Goal: Task Accomplishment & Management: Complete application form

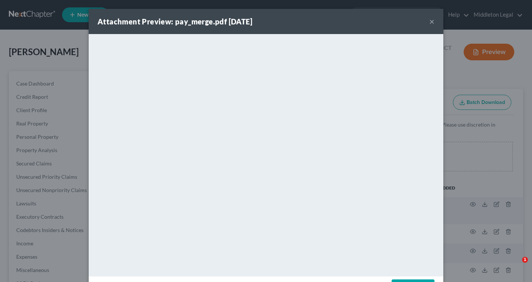
select select "14"
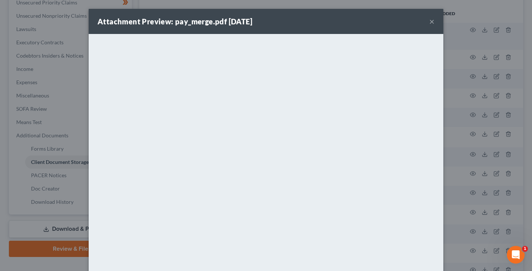
click at [432, 23] on button "×" at bounding box center [431, 21] width 5 height 9
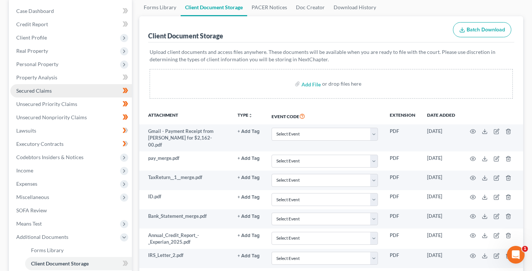
scroll to position [48, 0]
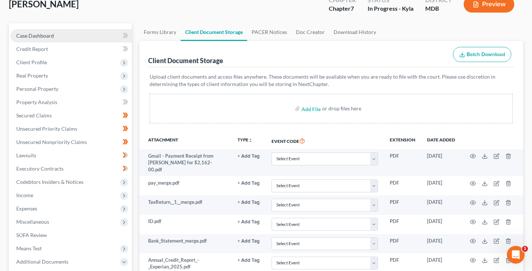
click at [40, 37] on span "Case Dashboard" at bounding box center [35, 36] width 38 height 6
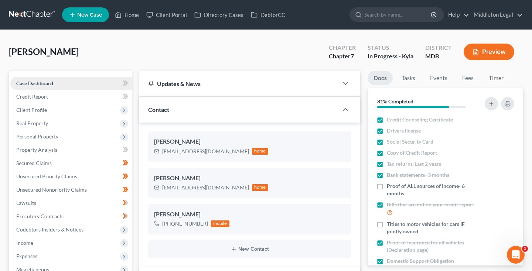
scroll to position [228, 0]
click at [44, 96] on span "Credit Report" at bounding box center [32, 97] width 32 height 6
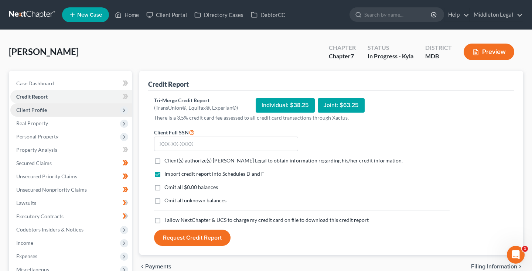
click at [43, 109] on span "Client Profile" at bounding box center [31, 110] width 31 height 6
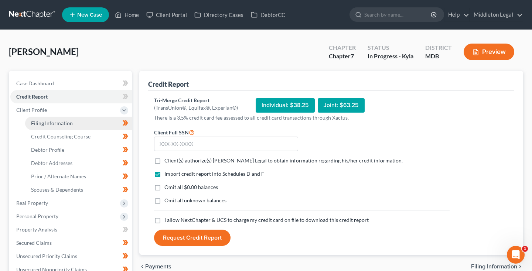
click at [48, 122] on span "Filing Information" at bounding box center [52, 123] width 42 height 6
select select "1"
select select "0"
select select "38"
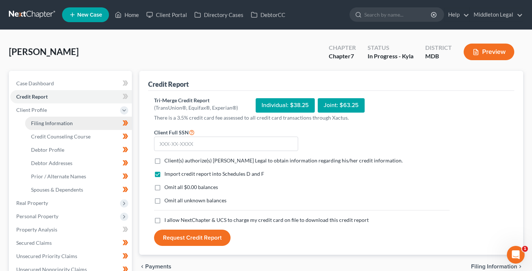
select select "0"
select select "21"
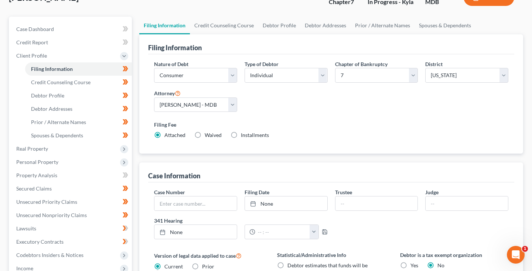
scroll to position [49, 0]
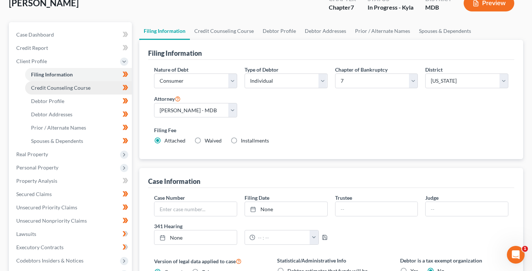
click at [51, 90] on span "Credit Counseling Course" at bounding box center [61, 88] width 60 height 6
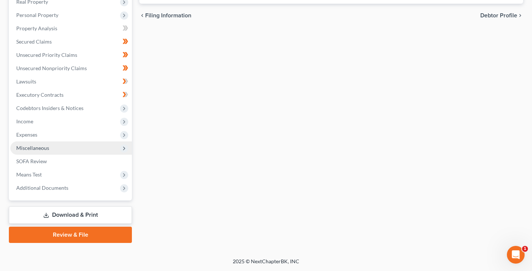
scroll to position [201, 0]
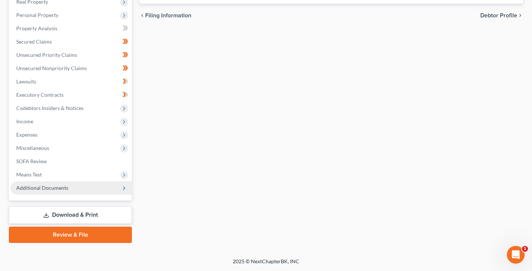
click at [54, 187] on span "Additional Documents" at bounding box center [42, 188] width 52 height 6
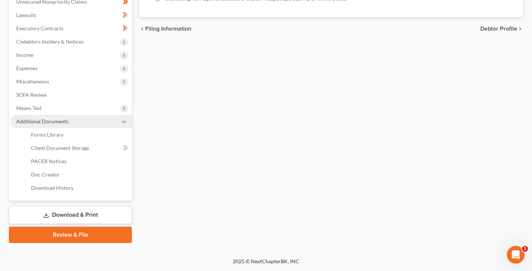
scroll to position [188, 0]
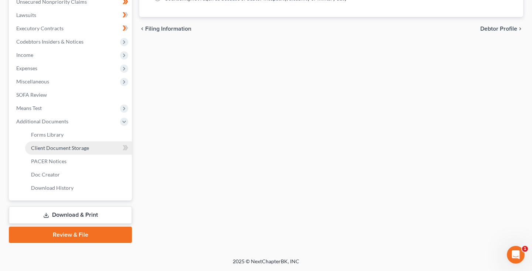
click at [57, 148] on span "Client Document Storage" at bounding box center [60, 148] width 58 height 6
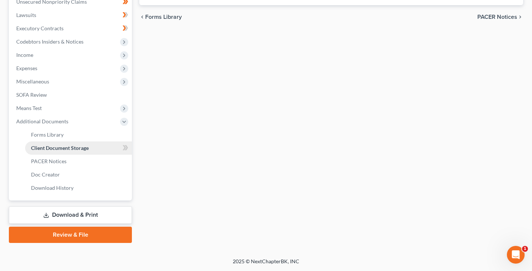
select select "14"
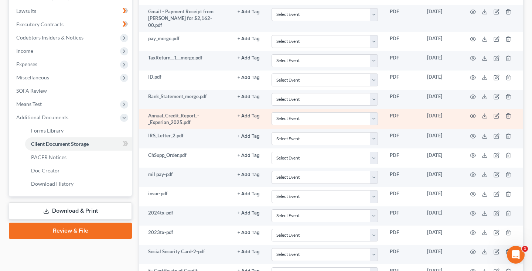
scroll to position [206, 0]
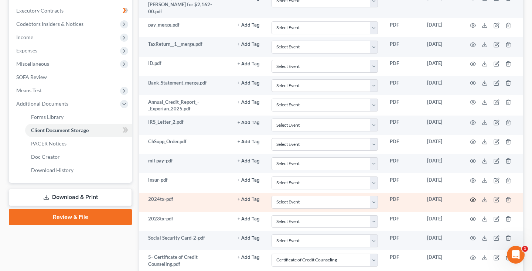
click at [471, 198] on icon "button" at bounding box center [473, 200] width 6 height 4
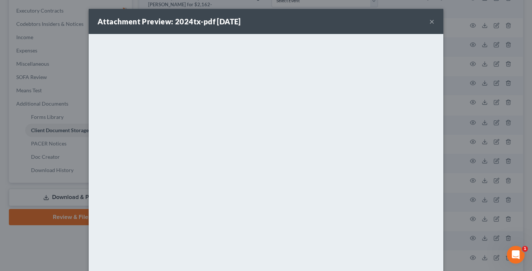
click at [433, 22] on button "×" at bounding box center [431, 21] width 5 height 9
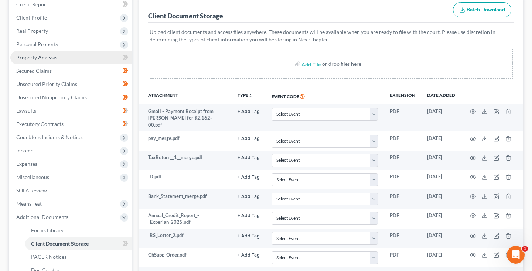
scroll to position [89, 0]
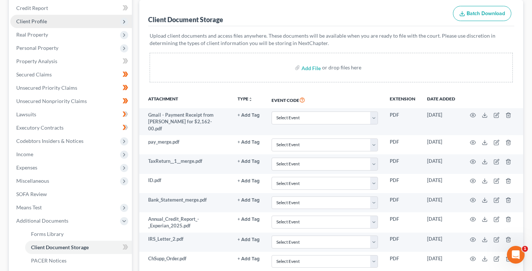
click at [35, 22] on span "Client Profile" at bounding box center [31, 21] width 31 height 6
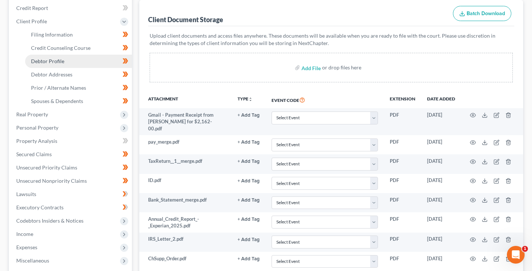
click at [58, 59] on span "Debtor Profile" at bounding box center [47, 61] width 33 height 6
select select "1"
select select "0"
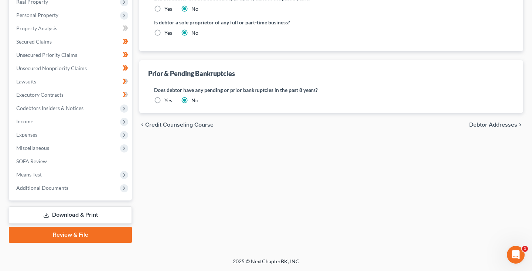
scroll to position [201, 0]
click at [164, 99] on label "Yes" at bounding box center [168, 100] width 8 height 7
click at [167, 99] on input "Yes" at bounding box center [169, 99] width 5 height 5
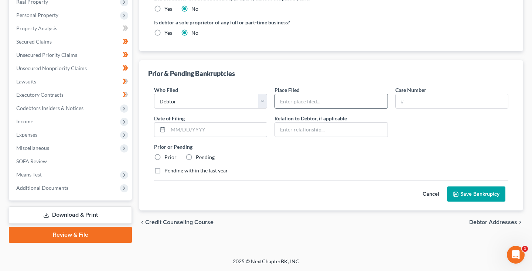
click at [289, 100] on input "text" at bounding box center [331, 101] width 112 height 14
type input "District of Maryland"
click at [424, 100] on input "text" at bounding box center [452, 101] width 112 height 14
paste input "17-13626"
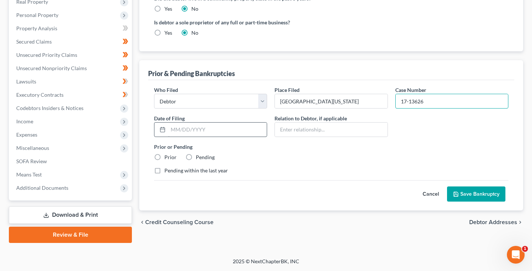
type input "17-13626"
click at [203, 131] on input "text" at bounding box center [217, 130] width 99 height 14
paste input "03/16/2017"
type input "03/16/2017"
click at [164, 157] on label "Prior" at bounding box center [170, 157] width 12 height 7
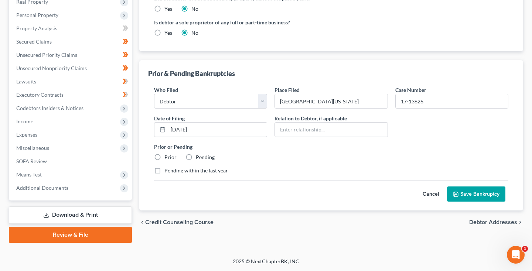
click at [167, 157] on input "Prior" at bounding box center [169, 156] width 5 height 5
radio input "true"
click at [474, 195] on button "Save Bankruptcy" at bounding box center [476, 195] width 58 height 16
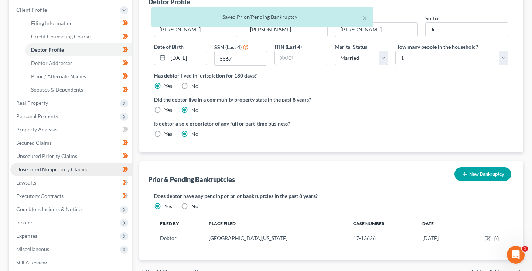
scroll to position [96, 0]
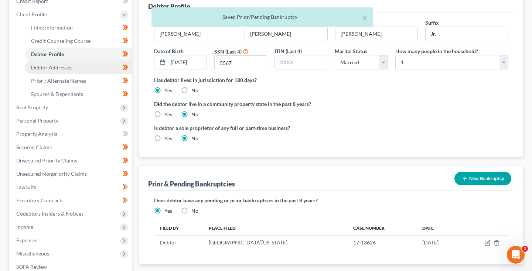
click at [50, 68] on span "Debtor Addresses" at bounding box center [51, 67] width 41 height 6
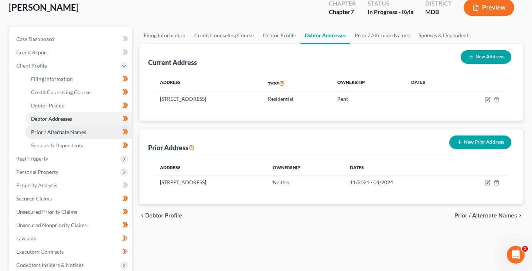
scroll to position [45, 0]
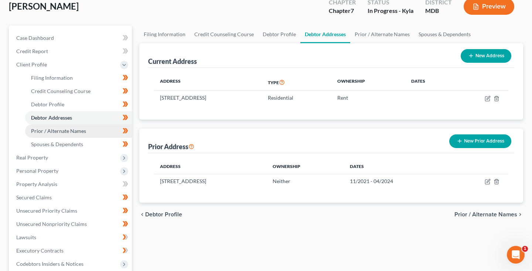
click at [63, 131] on span "Prior / Alternate Names" at bounding box center [58, 131] width 55 height 6
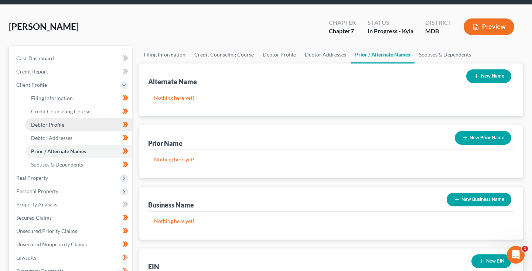
scroll to position [27, 0]
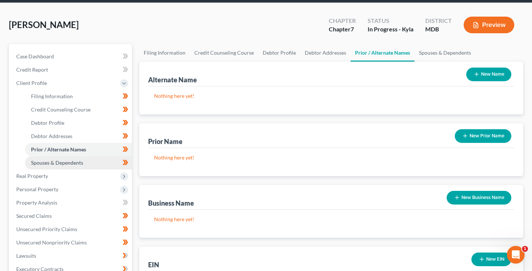
click at [67, 164] on span "Spouses & Dependents" at bounding box center [57, 163] width 52 height 6
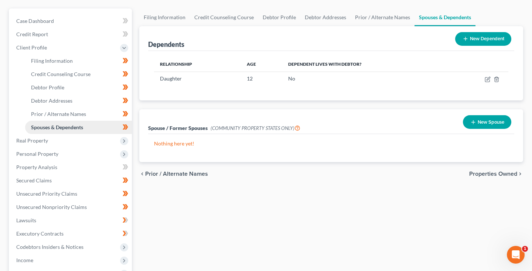
scroll to position [68, 0]
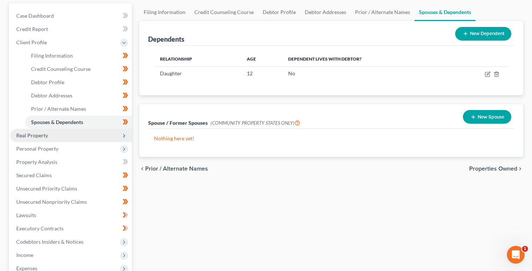
click at [52, 140] on span "Real Property" at bounding box center [71, 135] width 122 height 13
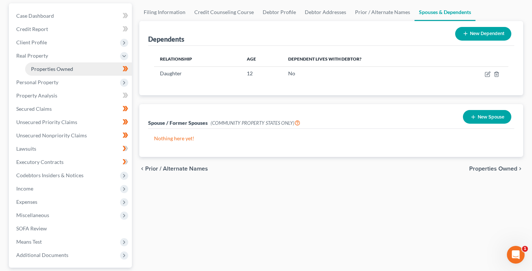
click at [46, 75] on link "Properties Owned" at bounding box center [78, 68] width 107 height 13
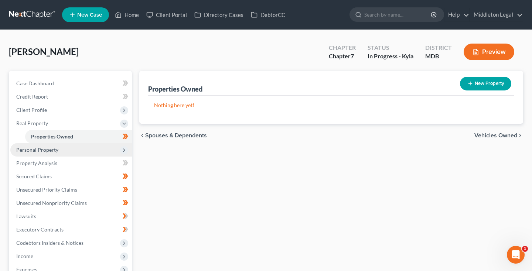
click at [43, 150] on span "Personal Property" at bounding box center [37, 150] width 42 height 6
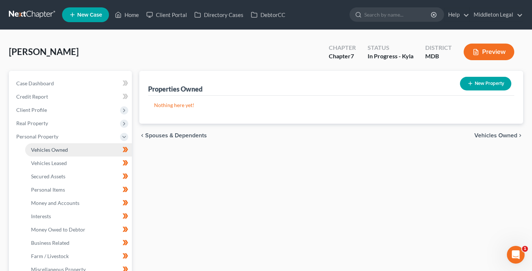
click at [43, 148] on span "Vehicles Owned" at bounding box center [49, 150] width 37 height 6
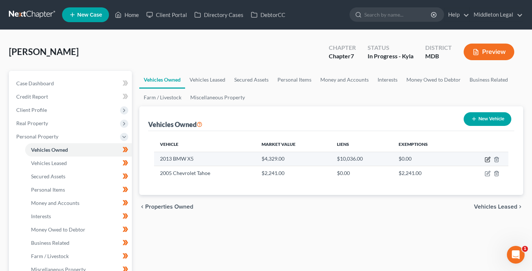
click at [486, 161] on icon "button" at bounding box center [488, 160] width 6 height 6
select select "0"
select select "13"
select select "2"
select select "0"
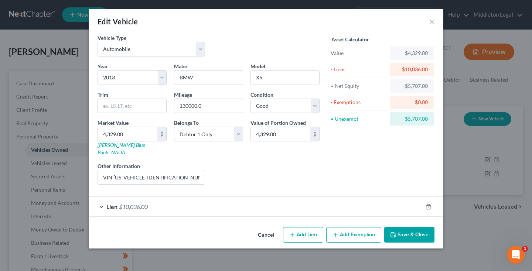
click at [269, 228] on button "Cancel" at bounding box center [266, 235] width 28 height 15
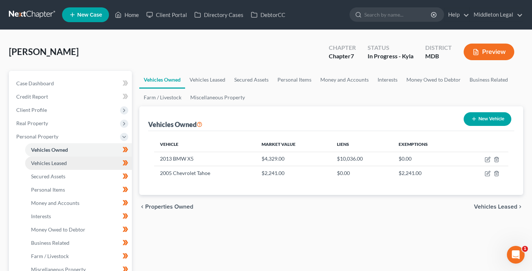
click at [55, 164] on span "Vehicles Leased" at bounding box center [49, 163] width 36 height 6
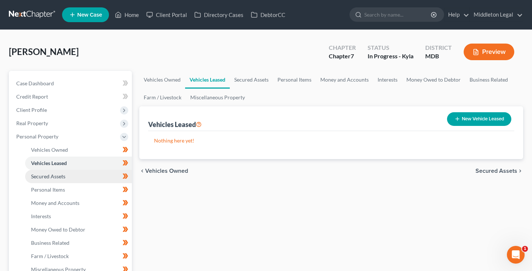
click at [51, 179] on span "Secured Assets" at bounding box center [48, 176] width 34 height 6
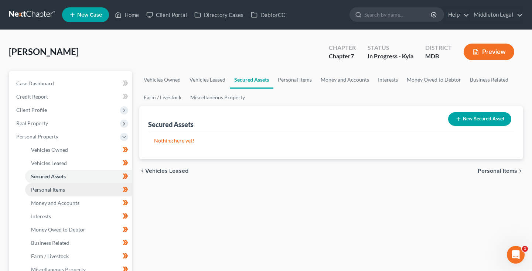
click at [51, 191] on span "Personal Items" at bounding box center [48, 190] width 34 height 6
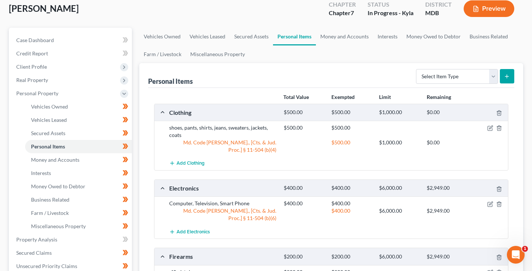
scroll to position [47, 0]
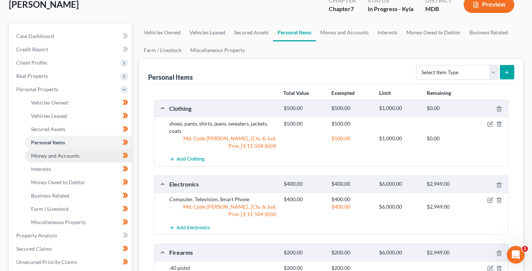
click at [44, 157] on span "Money and Accounts" at bounding box center [55, 156] width 48 height 6
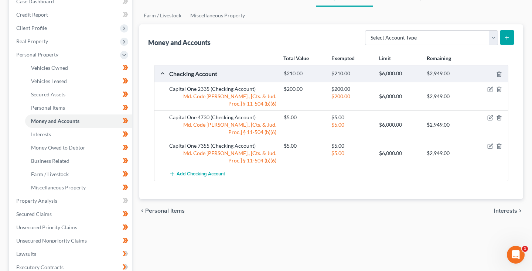
scroll to position [99, 0]
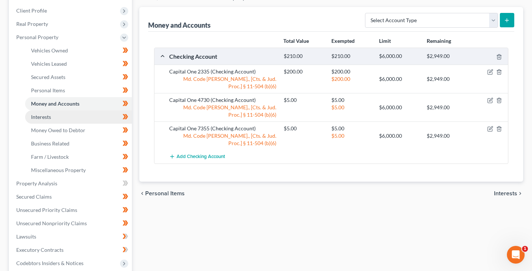
click at [68, 122] on link "Interests" at bounding box center [78, 117] width 107 height 13
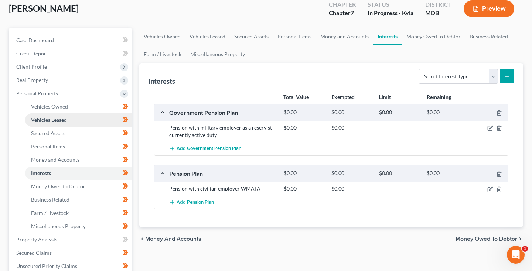
scroll to position [44, 0]
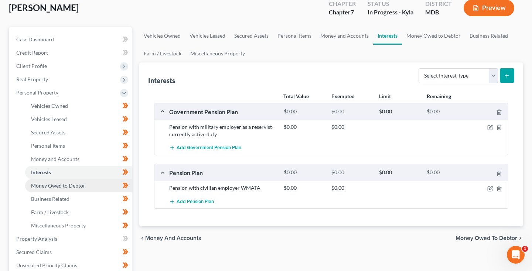
click at [54, 186] on span "Money Owed to Debtor" at bounding box center [58, 186] width 54 height 6
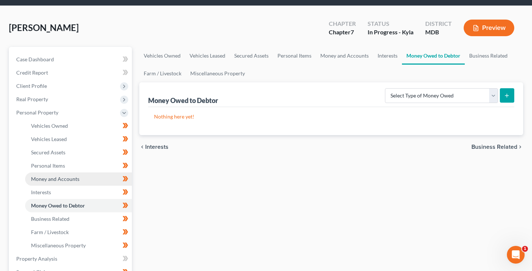
scroll to position [39, 0]
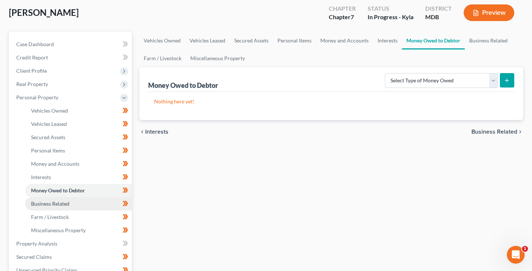
click at [42, 205] on span "Business Related" at bounding box center [50, 204] width 38 height 6
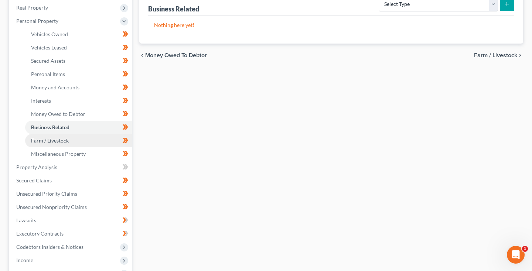
click at [57, 139] on span "Farm / Livestock" at bounding box center [50, 140] width 38 height 6
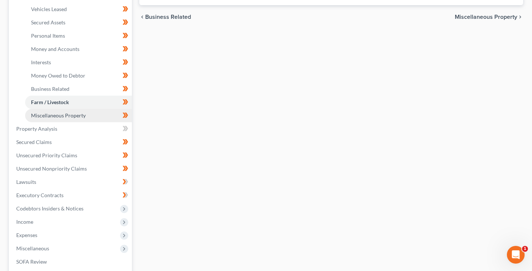
click at [65, 116] on span "Miscellaneous Property" at bounding box center [58, 115] width 55 height 6
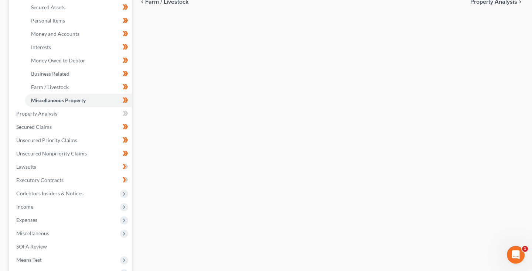
scroll to position [199, 0]
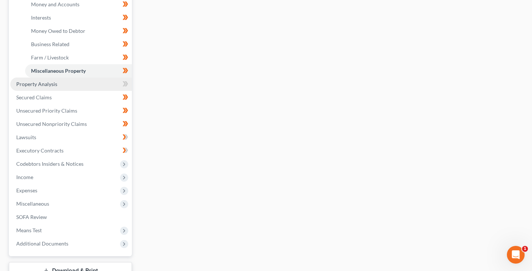
click at [54, 86] on span "Property Analysis" at bounding box center [36, 84] width 41 height 6
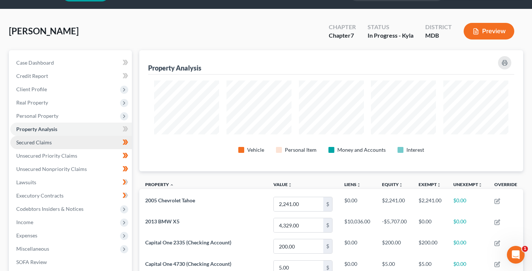
click at [47, 144] on span "Secured Claims" at bounding box center [33, 142] width 35 height 6
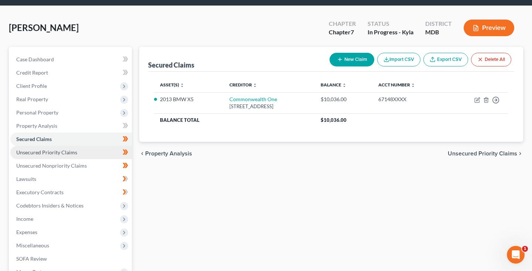
click at [64, 150] on span "Unsecured Priority Claims" at bounding box center [46, 152] width 61 height 6
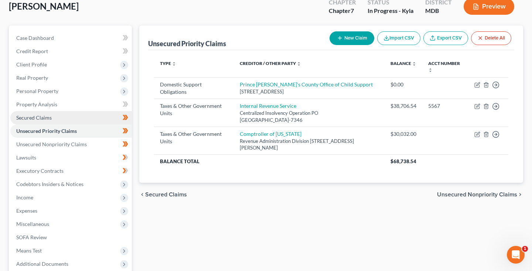
click at [65, 118] on link "Secured Claims" at bounding box center [71, 117] width 122 height 13
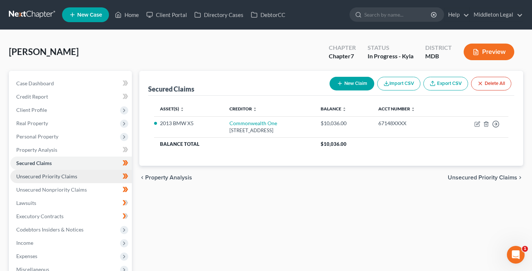
click at [49, 176] on span "Unsecured Priority Claims" at bounding box center [46, 176] width 61 height 6
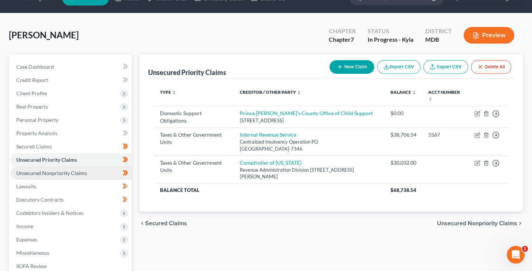
click at [49, 176] on span "Unsecured Nonpriority Claims" at bounding box center [51, 173] width 71 height 6
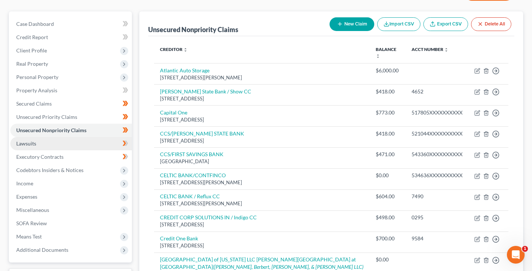
click at [34, 143] on span "Lawsuits" at bounding box center [26, 143] width 20 height 6
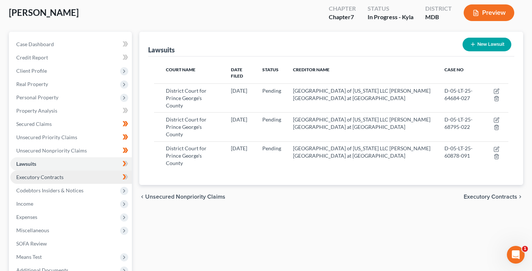
click at [35, 175] on span "Executory Contracts" at bounding box center [39, 177] width 47 height 6
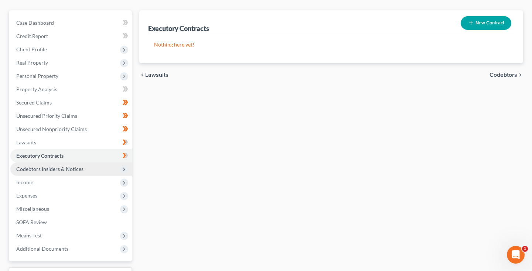
click at [35, 175] on span "Codebtors Insiders & Notices" at bounding box center [71, 169] width 122 height 13
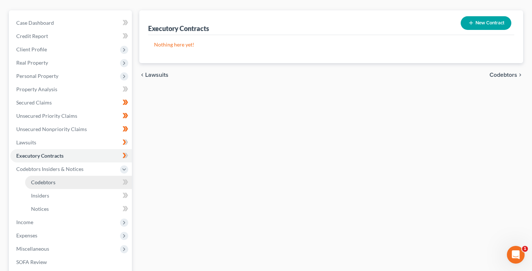
click at [38, 186] on link "Codebtors" at bounding box center [78, 182] width 107 height 13
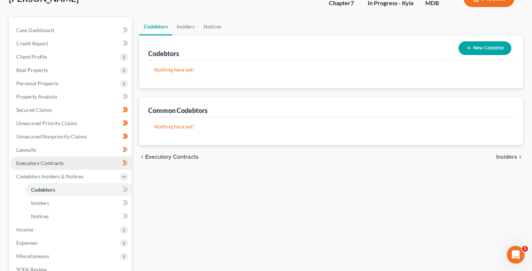
click at [38, 162] on span "Executory Contracts" at bounding box center [39, 163] width 47 height 6
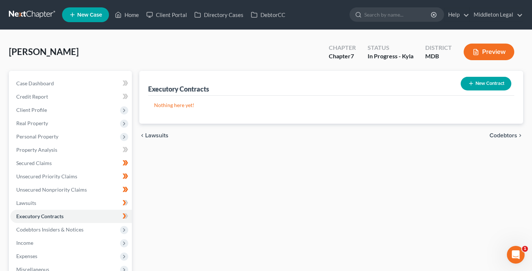
click at [485, 85] on button "New Contract" at bounding box center [486, 84] width 51 height 14
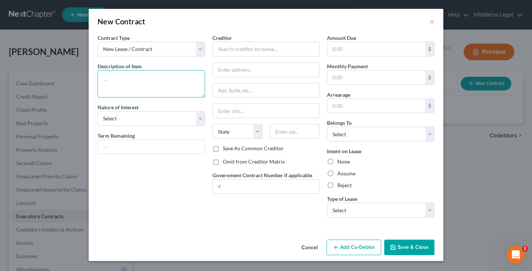
click at [194, 91] on textarea at bounding box center [152, 83] width 108 height 27
type textarea "Residential Lease"
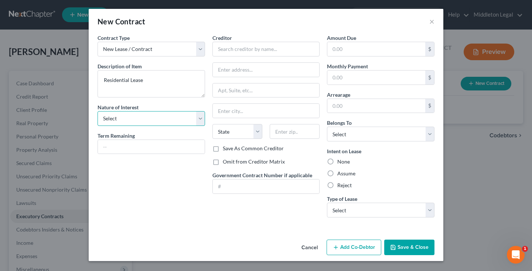
select select "3"
click at [246, 50] on input "text" at bounding box center [267, 49] width 108 height 15
type input "E"
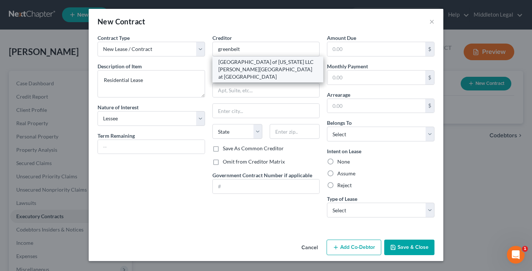
click at [248, 61] on div "Empirian Village of Maryland LLC TA Franklin Park at Greenbelt Station" at bounding box center [267, 69] width 99 height 22
type input "Empirian Village of Maryland LLC TA Franklin Park at Greenbelt Station"
type input "9230 Springhill Lane"
type input "Greenbelt"
select select "21"
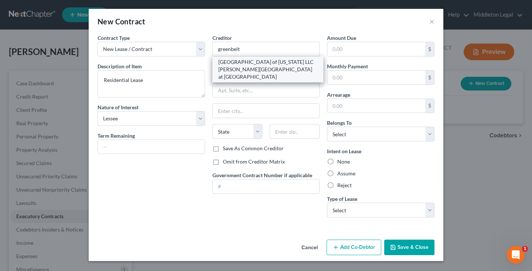
type input "20770"
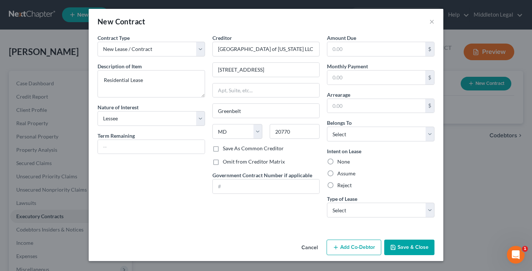
click at [223, 162] on label "Omit from Creditor Matrix" at bounding box center [254, 161] width 62 height 7
click at [226, 162] on input "Omit from Creditor Matrix" at bounding box center [228, 160] width 5 height 5
checkbox input "true"
select select "0"
click at [337, 174] on label "Assume" at bounding box center [346, 173] width 18 height 7
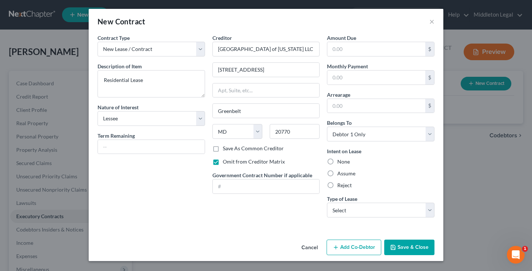
click at [340, 174] on input "Assume" at bounding box center [342, 172] width 5 height 5
radio input "true"
select select "0"
click at [400, 247] on button "Save & Close" at bounding box center [409, 248] width 50 height 16
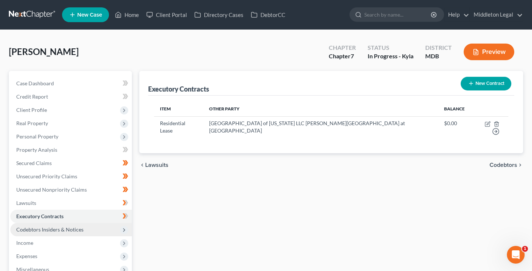
click at [62, 229] on span "Codebtors Insiders & Notices" at bounding box center [49, 230] width 67 height 6
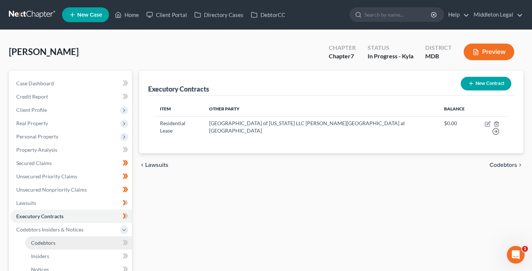
click at [50, 242] on span "Codebtors" at bounding box center [43, 243] width 24 height 6
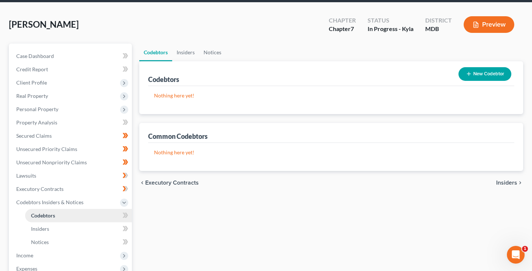
scroll to position [39, 0]
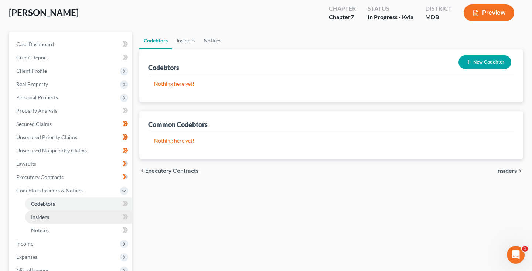
click at [51, 219] on link "Insiders" at bounding box center [78, 217] width 107 height 13
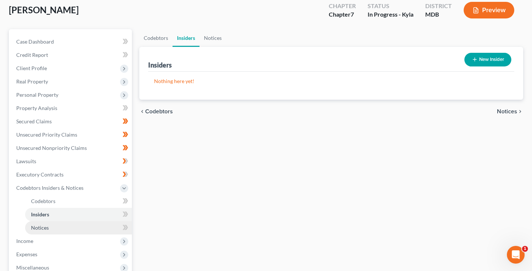
click at [50, 224] on link "Notices" at bounding box center [78, 227] width 107 height 13
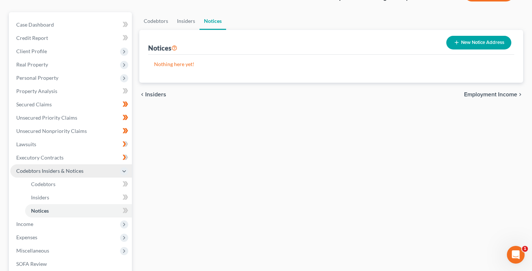
scroll to position [91, 0]
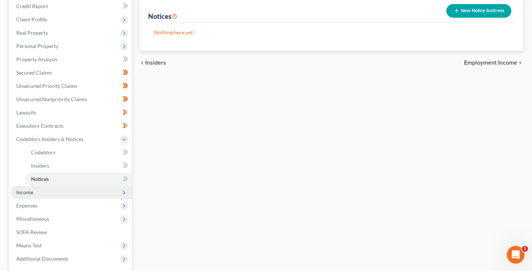
click at [38, 193] on span "Income" at bounding box center [71, 192] width 122 height 13
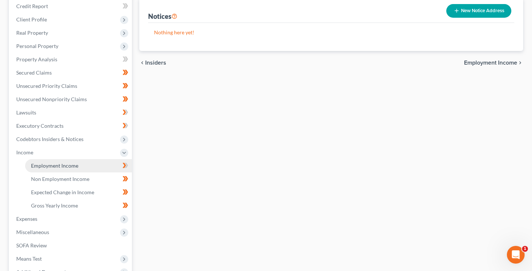
click at [43, 167] on span "Employment Income" at bounding box center [54, 166] width 47 height 6
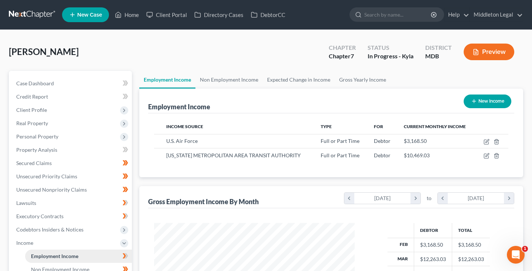
scroll to position [132, 215]
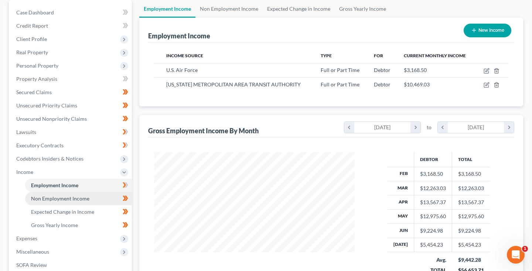
click at [47, 202] on link "Non Employment Income" at bounding box center [78, 198] width 107 height 13
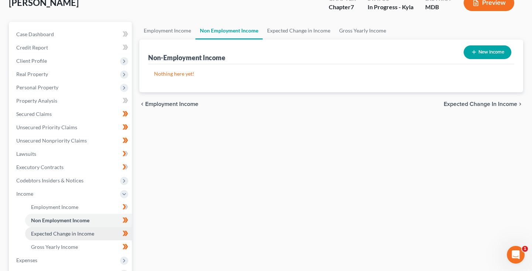
click at [48, 234] on span "Expected Change in Income" at bounding box center [62, 234] width 63 height 6
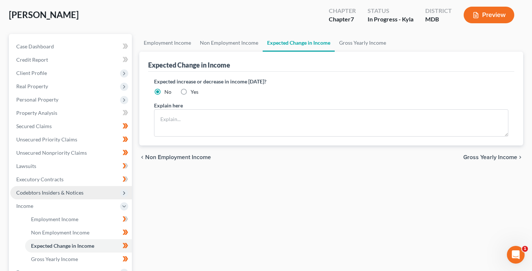
scroll to position [40, 0]
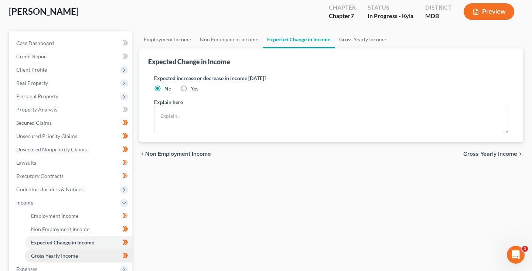
click at [45, 251] on link "Gross Yearly Income" at bounding box center [78, 255] width 107 height 13
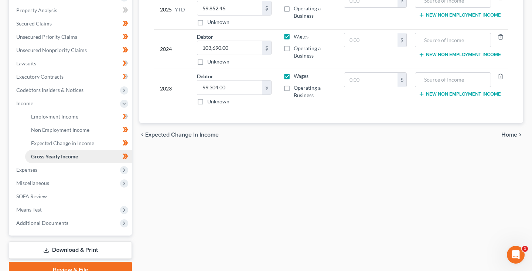
scroll to position [140, 0]
click at [43, 170] on span "Expenses" at bounding box center [71, 169] width 122 height 13
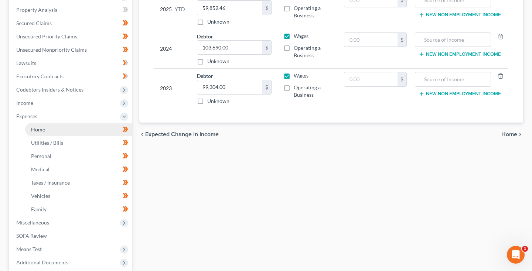
click at [51, 130] on link "Home" at bounding box center [78, 129] width 107 height 13
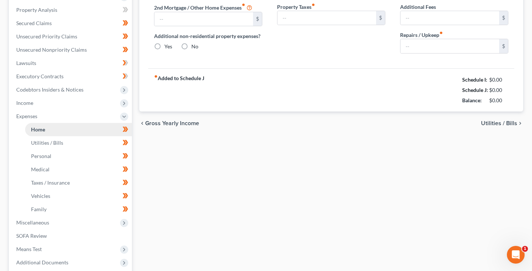
type input "1,700.00"
type input "0.00"
radio input "true"
type input "12.00"
type input "0.00"
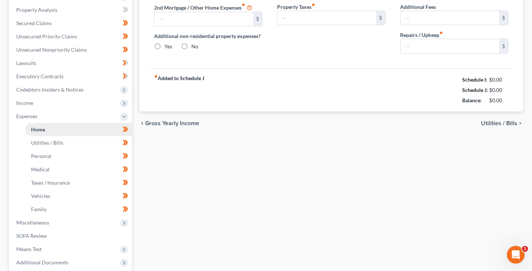
type input "0.00"
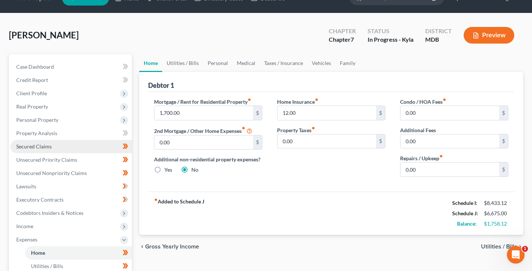
scroll to position [19, 0]
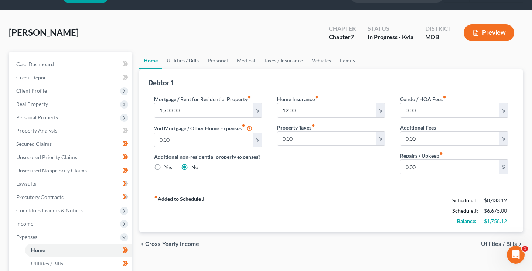
click at [173, 63] on link "Utilities / Bills" at bounding box center [182, 61] width 41 height 18
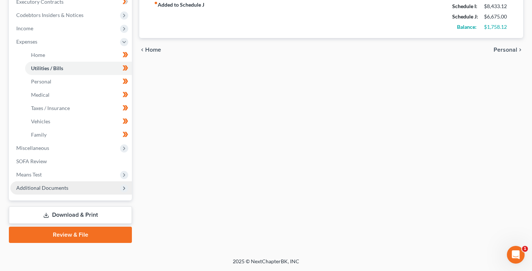
click at [57, 191] on span "Additional Documents" at bounding box center [71, 187] width 122 height 13
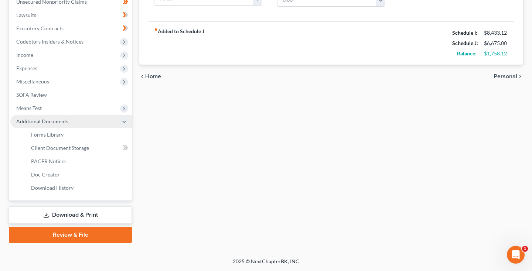
scroll to position [188, 0]
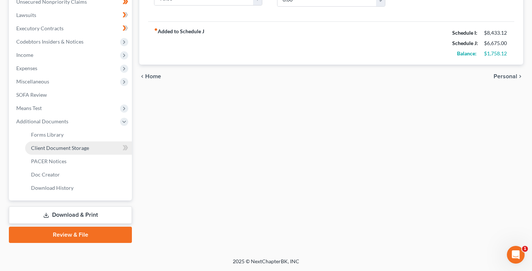
click at [65, 150] on span "Client Document Storage" at bounding box center [60, 148] width 58 height 6
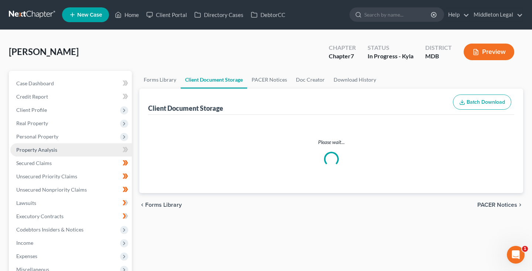
select select "14"
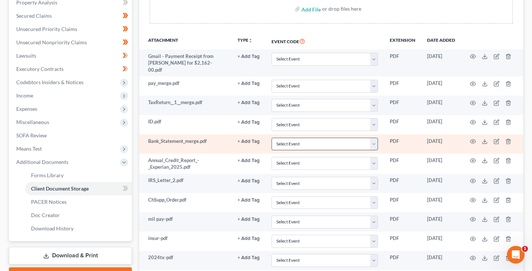
scroll to position [150, 0]
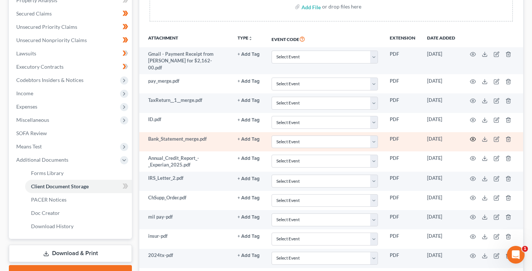
click at [473, 137] on icon "button" at bounding box center [473, 139] width 6 height 4
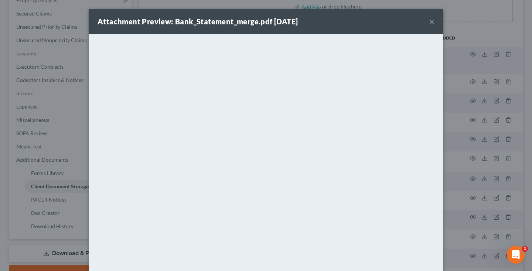
click at [433, 22] on button "×" at bounding box center [431, 21] width 5 height 9
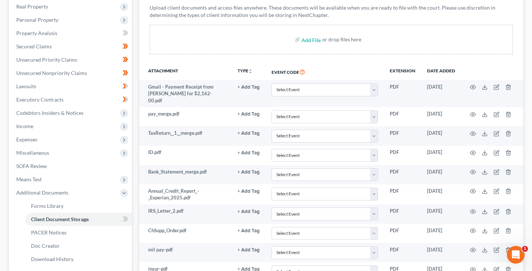
scroll to position [114, 0]
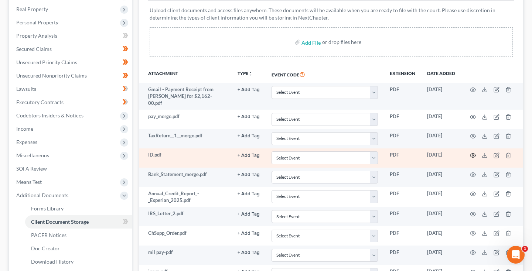
click at [475, 156] on icon "button" at bounding box center [473, 156] width 6 height 6
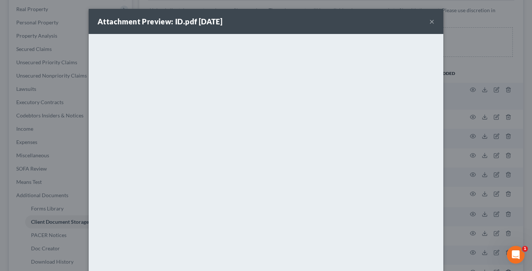
click at [432, 23] on button "×" at bounding box center [431, 21] width 5 height 9
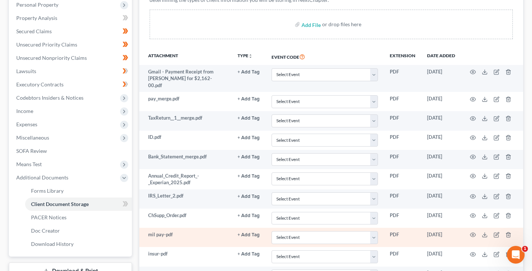
scroll to position [147, 0]
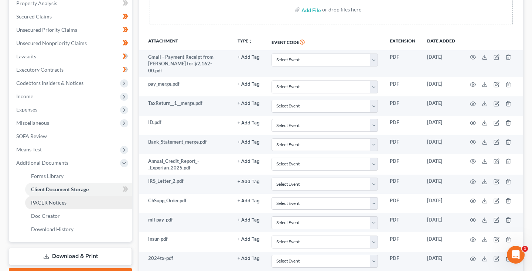
click at [65, 207] on link "PACER Notices" at bounding box center [78, 202] width 107 height 13
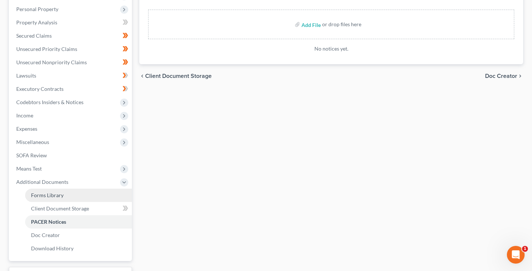
scroll to position [155, 0]
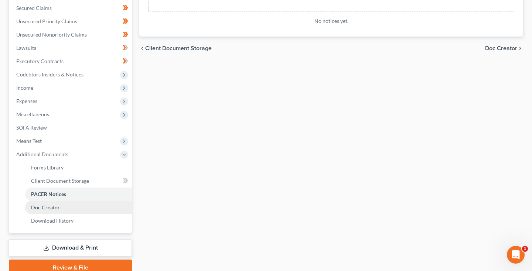
click at [41, 209] on span "Doc Creator" at bounding box center [45, 207] width 29 height 6
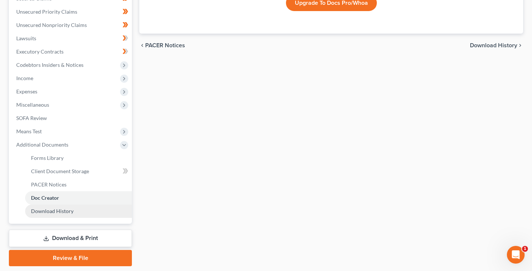
click at [39, 214] on span "Download History" at bounding box center [52, 211] width 43 height 6
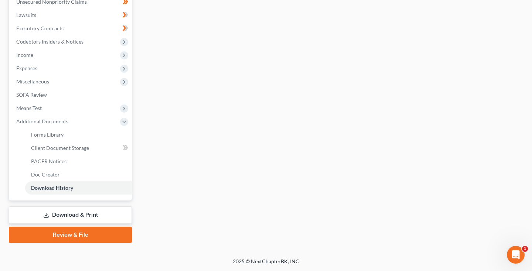
click at [71, 217] on link "Download & Print" at bounding box center [70, 215] width 123 height 17
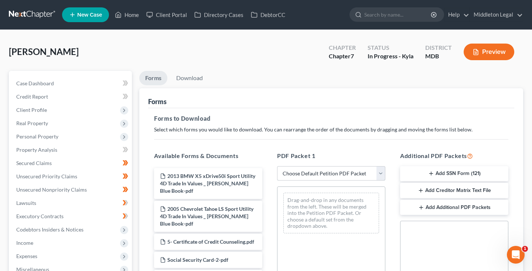
select select "3"
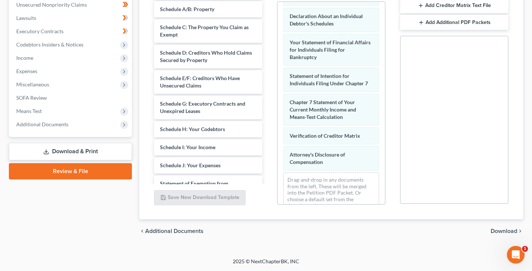
scroll to position [185, 0]
click at [500, 232] on span "Download" at bounding box center [504, 231] width 27 height 6
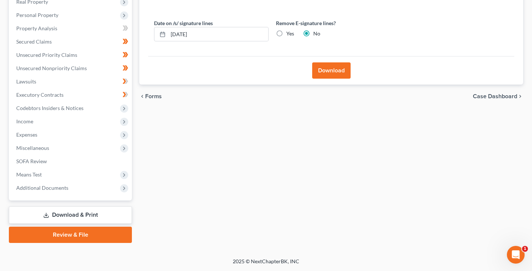
scroll to position [122, 0]
click at [286, 33] on label "Yes" at bounding box center [290, 33] width 8 height 7
click at [289, 33] on input "Yes" at bounding box center [291, 32] width 5 height 5
radio input "true"
radio input "false"
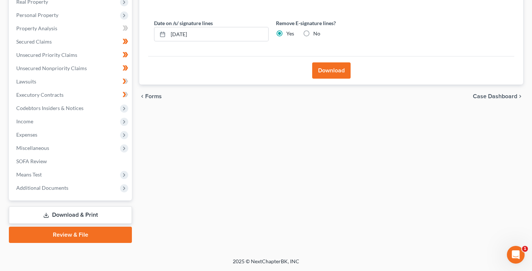
click at [324, 71] on button "Download" at bounding box center [331, 70] width 38 height 16
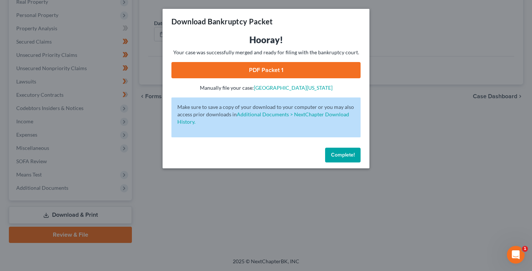
click at [200, 68] on link "PDF Packet 1" at bounding box center [265, 70] width 189 height 16
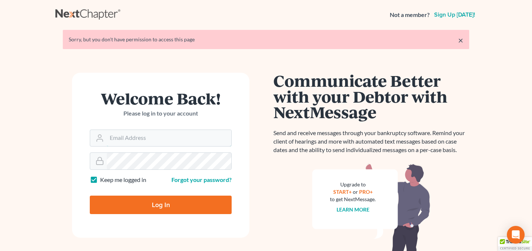
type input "[EMAIL_ADDRESS][DOMAIN_NAME]"
click at [157, 200] on input "Log In" at bounding box center [161, 205] width 142 height 18
type input "Thinking..."
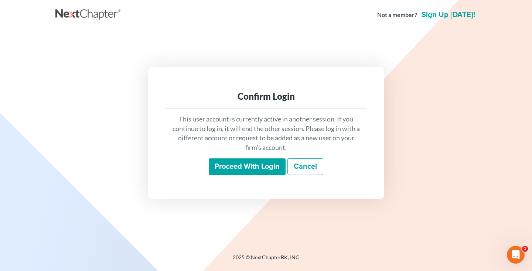
click at [229, 171] on input "Proceed with login" at bounding box center [247, 167] width 77 height 17
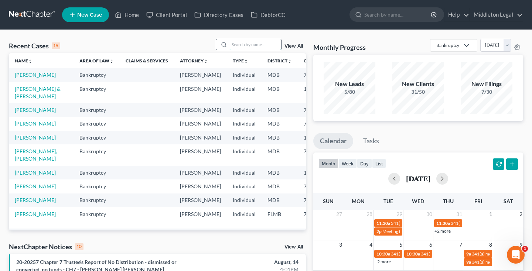
click at [265, 45] on input "search" at bounding box center [256, 44] width 52 height 11
type input "peacock"
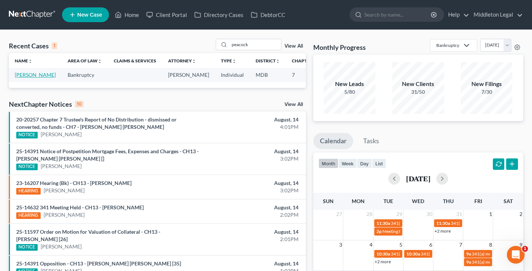
click at [34, 78] on link "[PERSON_NAME]" at bounding box center [35, 75] width 41 height 6
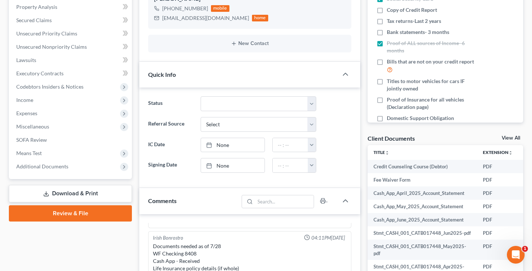
scroll to position [210, 0]
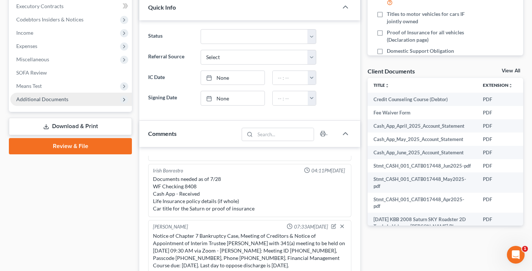
click at [30, 104] on span "Additional Documents" at bounding box center [71, 99] width 122 height 13
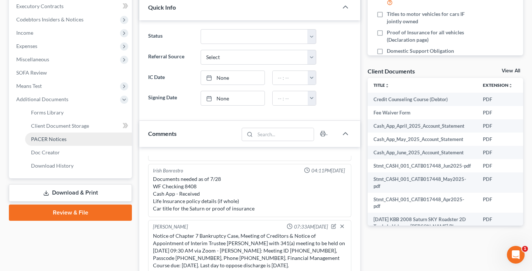
click at [45, 141] on span "PACER Notices" at bounding box center [48, 139] width 35 height 6
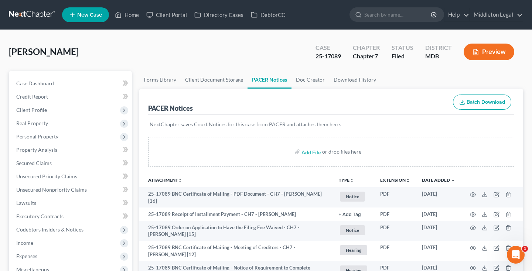
click at [34, 10] on link at bounding box center [32, 14] width 47 height 13
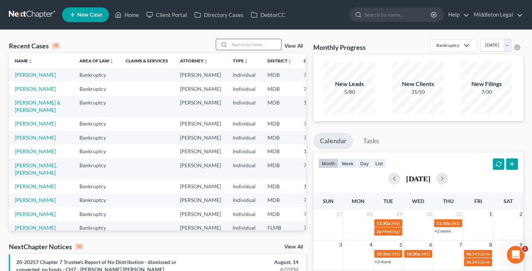
click at [258, 45] on input "search" at bounding box center [256, 44] width 52 height 11
type input "coles"
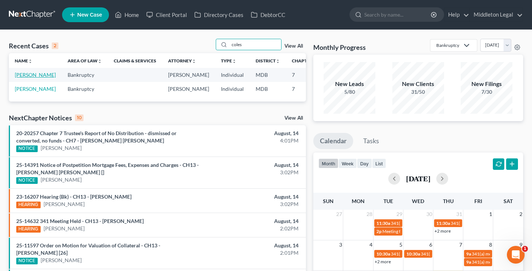
click at [21, 78] on link "[PERSON_NAME]" at bounding box center [35, 75] width 41 height 6
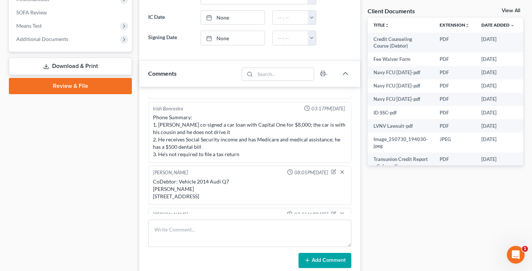
scroll to position [48, 0]
click at [514, 10] on link "View All" at bounding box center [511, 10] width 18 height 5
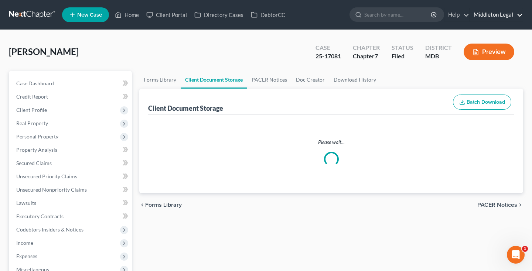
select select "14"
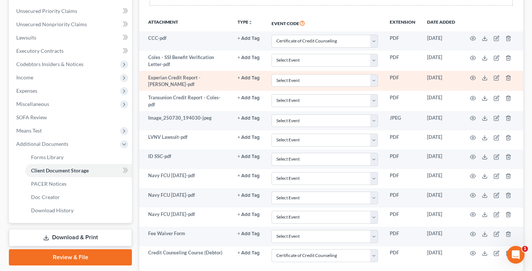
scroll to position [165, 0]
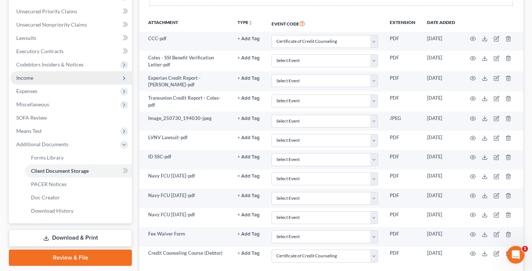
click at [45, 78] on span "Income" at bounding box center [71, 77] width 122 height 13
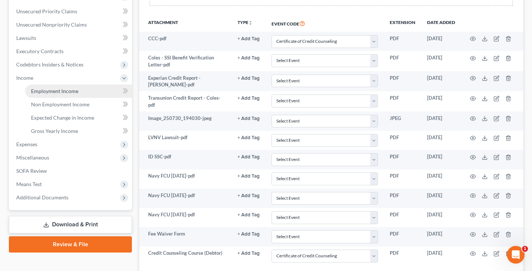
click at [49, 92] on span "Employment Income" at bounding box center [54, 91] width 47 height 6
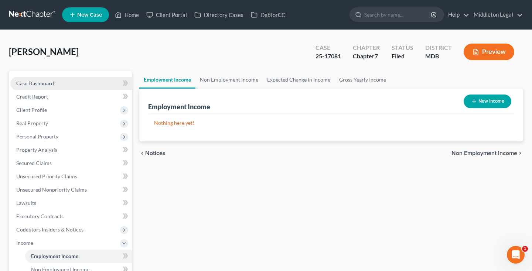
click at [41, 83] on span "Case Dashboard" at bounding box center [35, 83] width 38 height 6
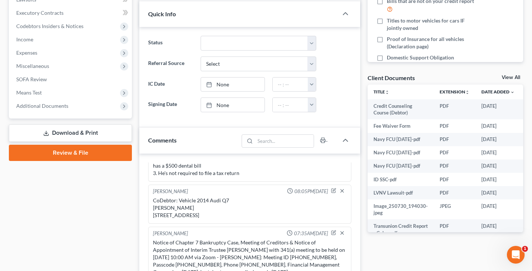
scroll to position [228, 0]
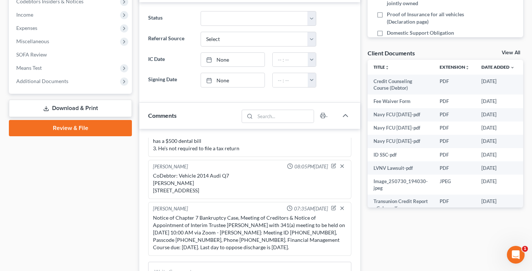
click at [514, 51] on link "View All" at bounding box center [511, 52] width 18 height 5
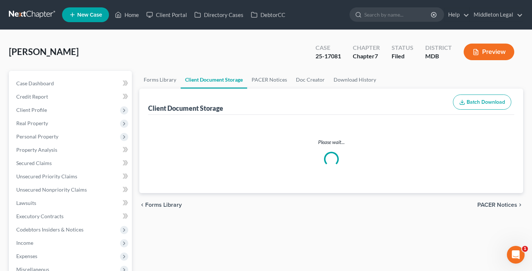
select select "14"
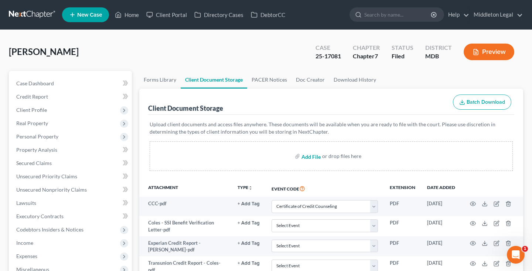
click at [306, 156] on input "file" at bounding box center [311, 156] width 18 height 13
type input "C:\fakepath\Coles, Sean 25-0230198 Complete Client File.pdf"
click at [48, 13] on link at bounding box center [32, 14] width 47 height 13
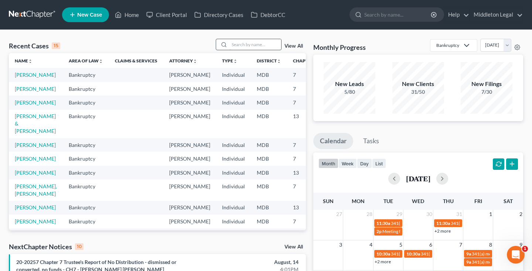
click at [241, 50] on input "search" at bounding box center [256, 44] width 52 height 11
type input "peacock"
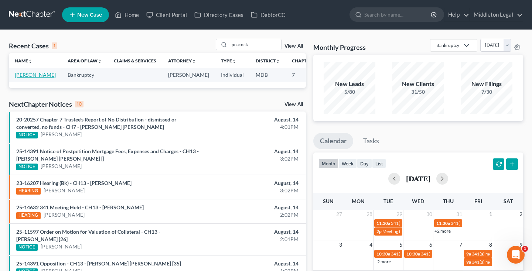
click at [26, 78] on link "[PERSON_NAME]" at bounding box center [35, 75] width 41 height 6
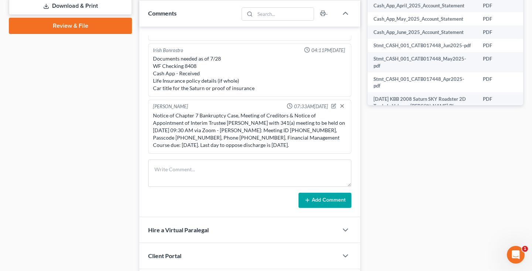
scroll to position [332, 0]
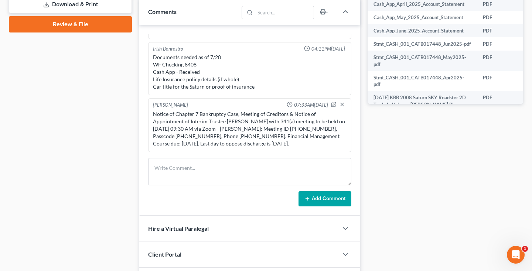
drag, startPoint x: 154, startPoint y: 113, endPoint x: 227, endPoint y: 146, distance: 79.9
click at [227, 146] on div "Notice of Chapter 7 Bankruptcy Case, Meeting of Creditors & Notice of Appointme…" at bounding box center [250, 129] width 194 height 37
copy div "Notice of Chapter 7 Bankruptcy Case, Meeting of Creditors & Notice of Appointme…"
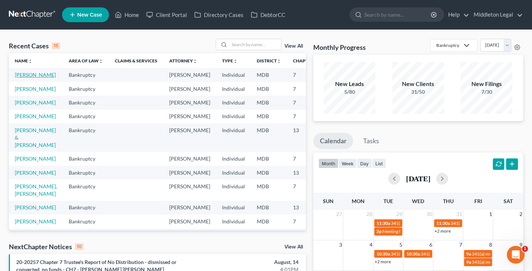
click at [28, 78] on link "[PERSON_NAME]" at bounding box center [35, 75] width 41 height 6
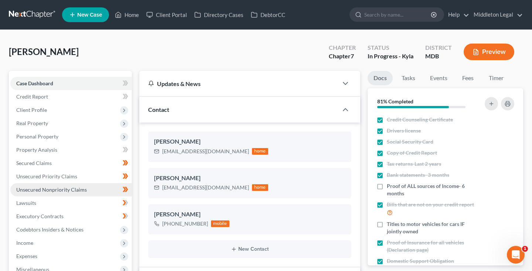
scroll to position [228, 0]
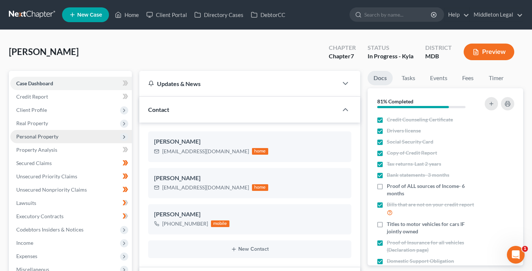
click at [41, 137] on span "Personal Property" at bounding box center [37, 136] width 42 height 6
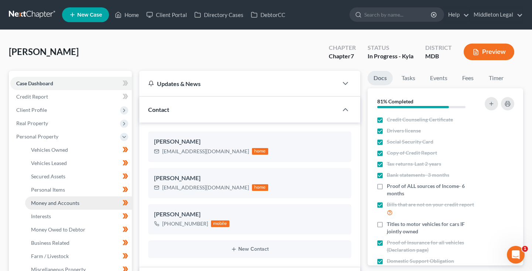
click at [48, 206] on link "Money and Accounts" at bounding box center [78, 203] width 107 height 13
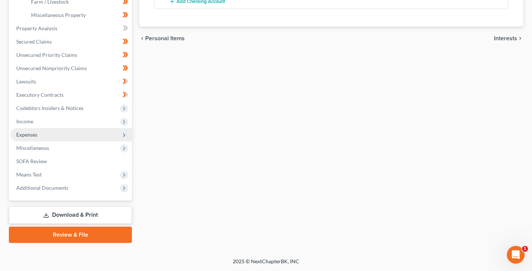
scroll to position [255, 0]
click at [33, 140] on span "Expenses" at bounding box center [71, 134] width 122 height 13
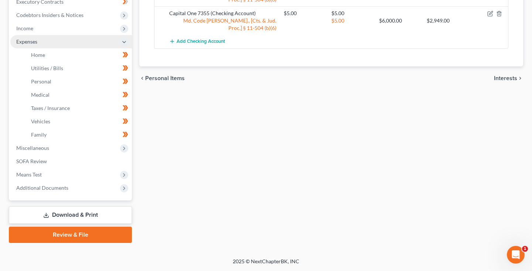
scroll to position [215, 0]
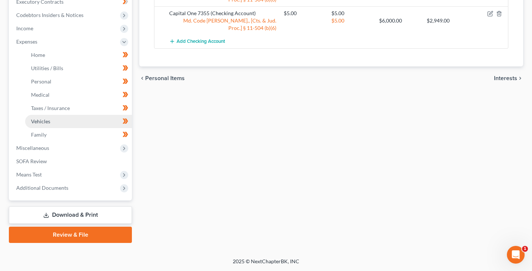
click at [64, 122] on link "Vehicles" at bounding box center [78, 121] width 107 height 13
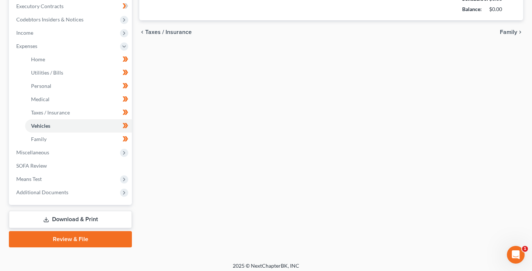
scroll to position [35, 0]
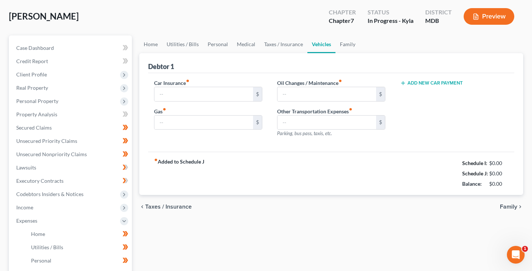
type input "325.00"
type input "300.00"
type input "30.00"
type input "0.00"
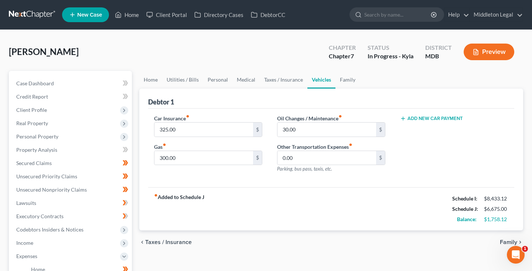
scroll to position [0, 0]
drag, startPoint x: 305, startPoint y: 129, endPoint x: 267, endPoint y: 122, distance: 38.6
click at [267, 122] on div "Car Insurance fiber_manual_record 325.00 $ Gas fiber_manual_record 300.00 $ Oil…" at bounding box center [331, 147] width 369 height 64
type input "65"
click at [349, 79] on link "Family" at bounding box center [348, 80] width 24 height 18
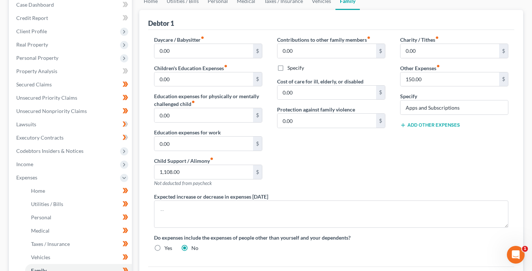
scroll to position [76, 0]
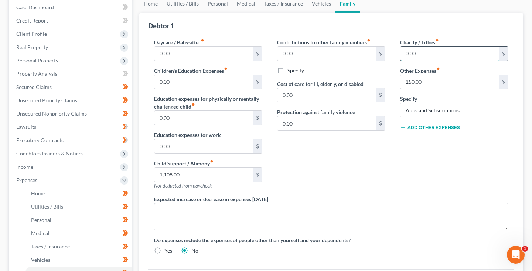
click at [405, 54] on input "0.00" at bounding box center [450, 54] width 99 height 14
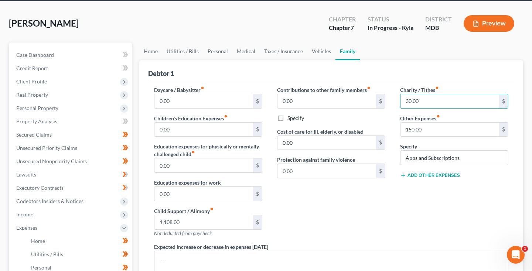
scroll to position [25, 0]
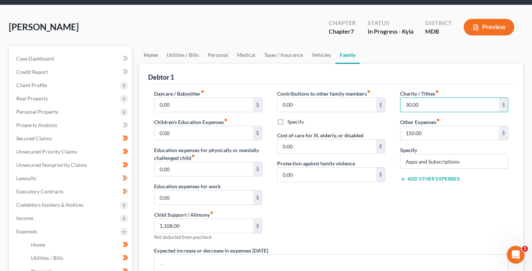
type input "30.00"
click at [153, 58] on link "Home" at bounding box center [150, 55] width 23 height 18
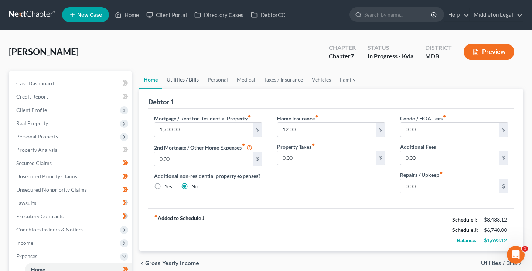
click at [179, 82] on link "Utilities / Bills" at bounding box center [182, 80] width 41 height 18
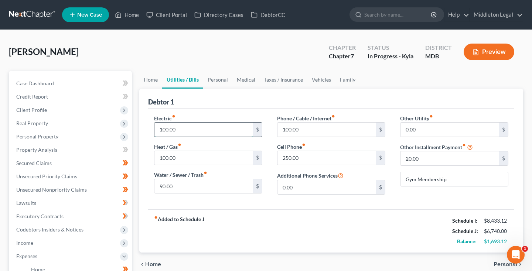
click at [164, 130] on input "100.00" at bounding box center [203, 130] width 99 height 14
click at [166, 130] on input "100.00" at bounding box center [203, 130] width 99 height 14
type input "140.00"
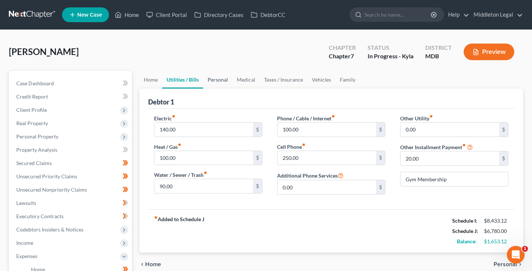
click at [215, 83] on link "Personal" at bounding box center [217, 80] width 29 height 18
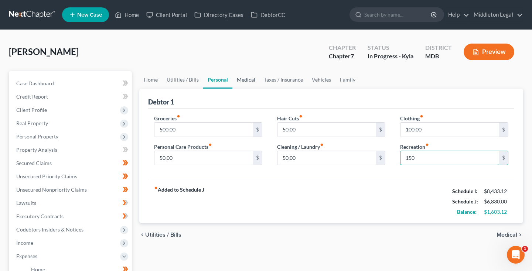
type input "150"
click at [247, 80] on link "Medical" at bounding box center [245, 80] width 27 height 18
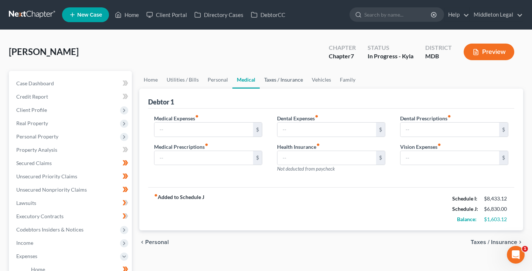
click at [277, 78] on link "Taxes / Insurance" at bounding box center [284, 80] width 48 height 18
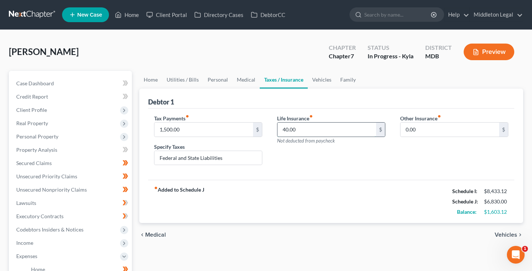
click at [301, 134] on input "40.00" at bounding box center [327, 130] width 99 height 14
click at [168, 129] on input "1,500.00" at bounding box center [203, 130] width 99 height 14
type input "1,550"
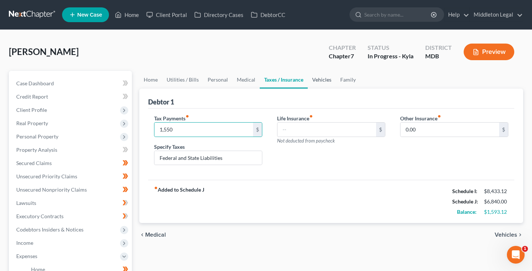
click at [315, 81] on link "Vehicles" at bounding box center [322, 80] width 28 height 18
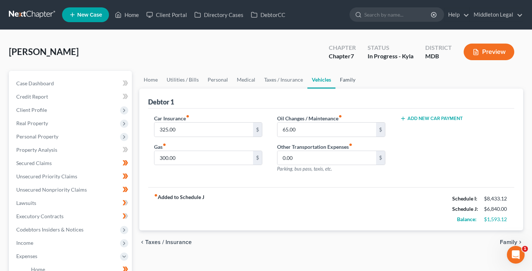
click at [343, 83] on link "Family" at bounding box center [348, 80] width 24 height 18
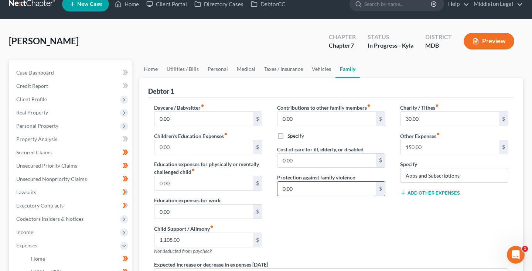
scroll to position [10, 0]
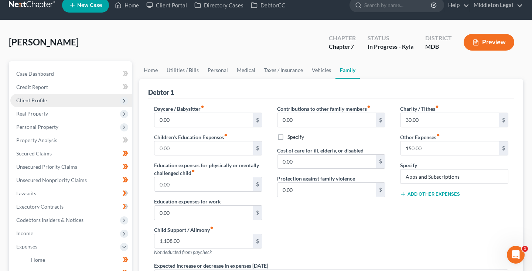
click at [38, 101] on span "Client Profile" at bounding box center [31, 100] width 31 height 6
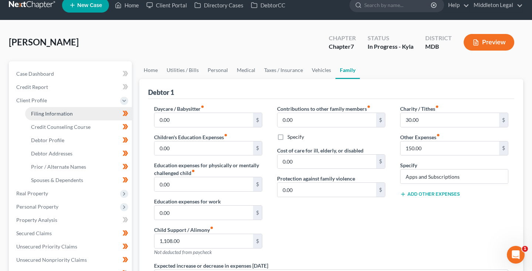
click at [39, 116] on span "Filing Information" at bounding box center [52, 114] width 42 height 6
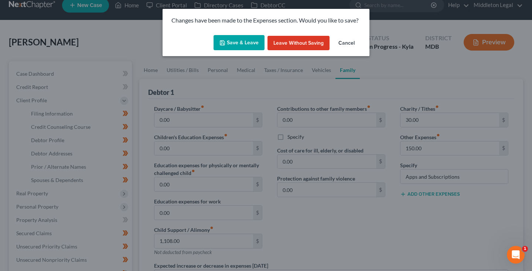
click at [233, 41] on button "Save & Leave" at bounding box center [239, 43] width 51 height 16
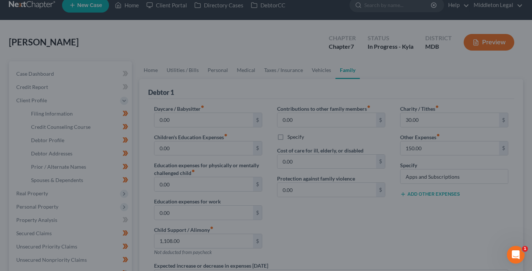
select select "1"
select select "0"
select select "21"
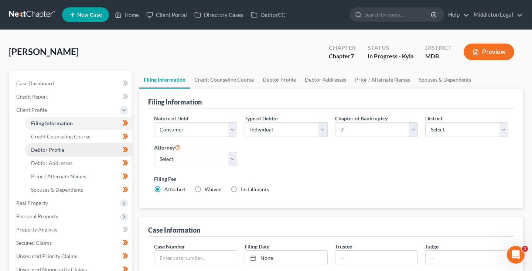
click at [62, 147] on span "Debtor Profile" at bounding box center [47, 150] width 33 height 6
select select "1"
select select "0"
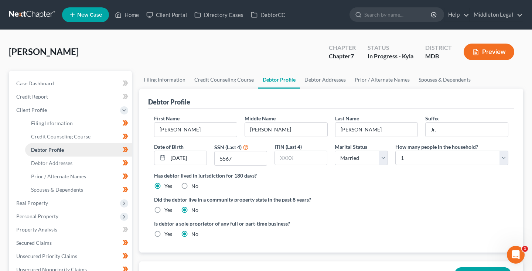
radio input "true"
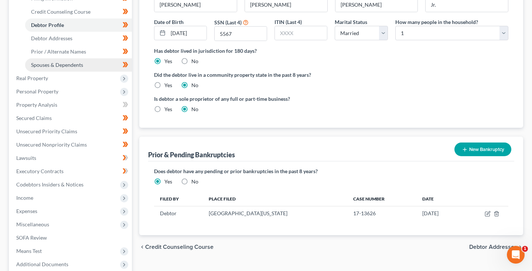
scroll to position [126, 0]
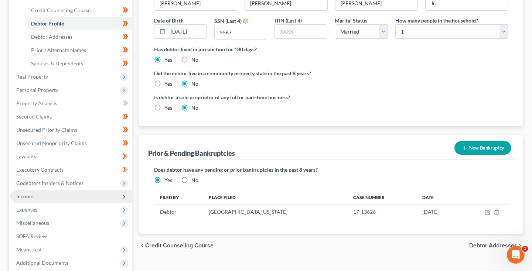
click at [38, 195] on span "Income" at bounding box center [71, 196] width 122 height 13
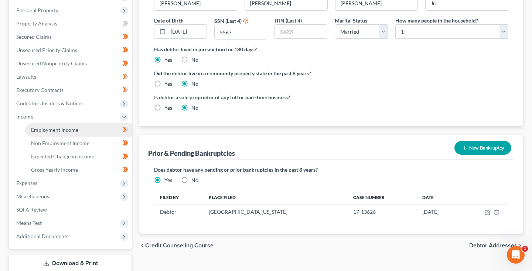
click at [63, 131] on span "Employment Income" at bounding box center [54, 130] width 47 height 6
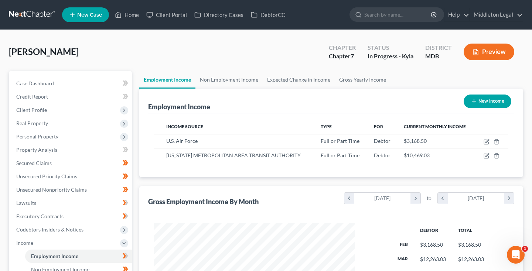
scroll to position [132, 215]
click at [487, 142] on icon "button" at bounding box center [487, 140] width 3 height 3
select select "0"
select select "21"
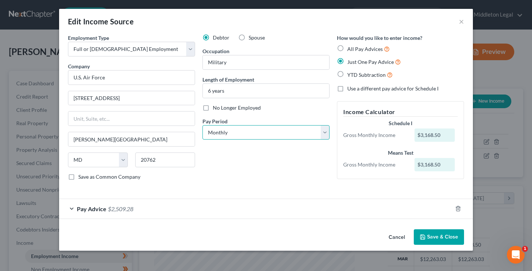
select select "2"
click at [444, 234] on button "Save & Close" at bounding box center [439, 238] width 50 height 16
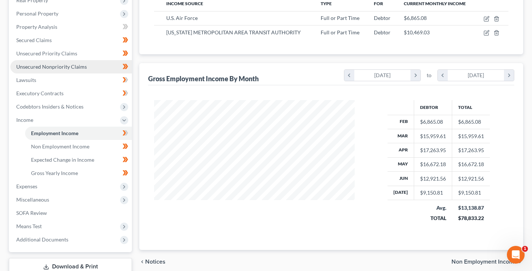
scroll to position [123, 0]
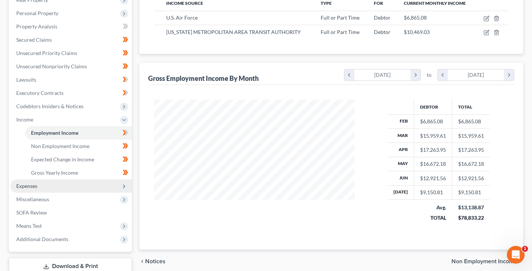
click at [62, 183] on span "Expenses" at bounding box center [71, 186] width 122 height 13
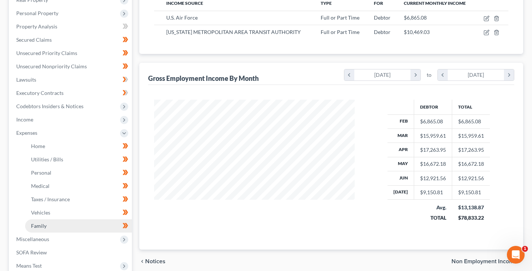
click at [55, 228] on link "Family" at bounding box center [78, 226] width 107 height 13
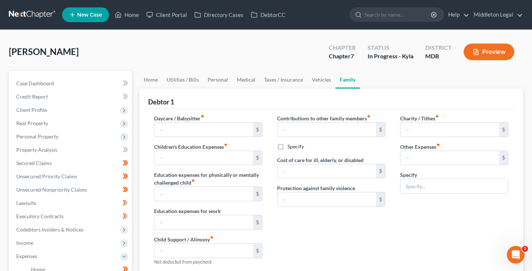
type input "0.00"
type input "1,108.00"
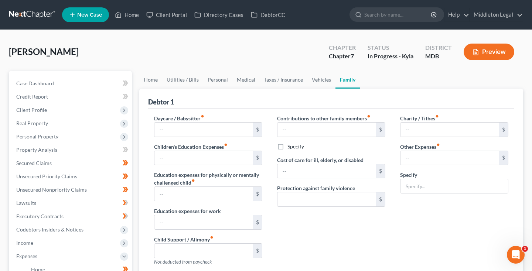
type input "0.00"
type input "30.00"
type input "150.00"
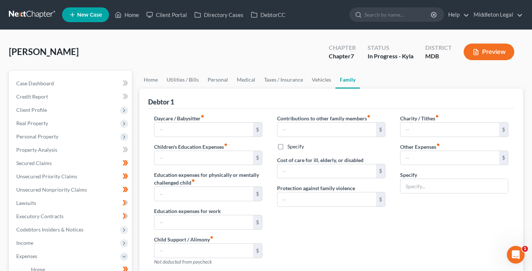
type input "Apps and Subscriptions"
radio input "true"
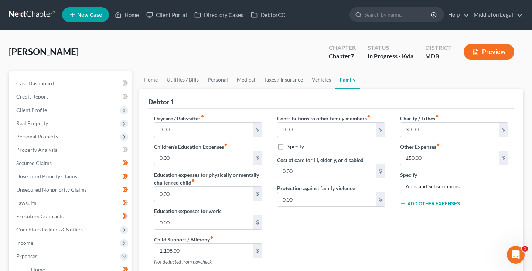
click at [20, 17] on link at bounding box center [32, 14] width 47 height 13
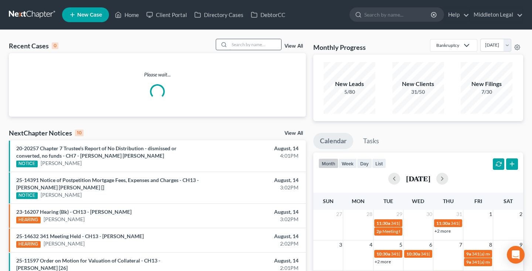
click at [248, 47] on input "search" at bounding box center [256, 44] width 52 height 11
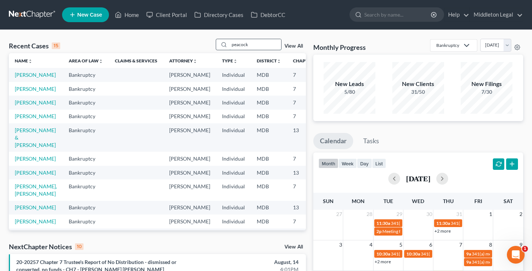
type input "peacock"
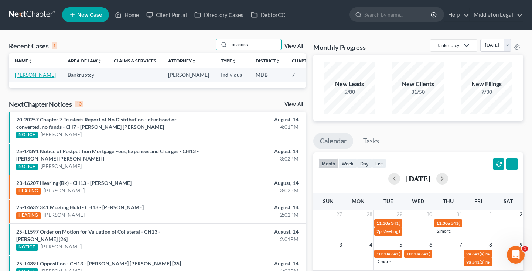
click at [30, 78] on link "[PERSON_NAME]" at bounding box center [35, 75] width 41 height 6
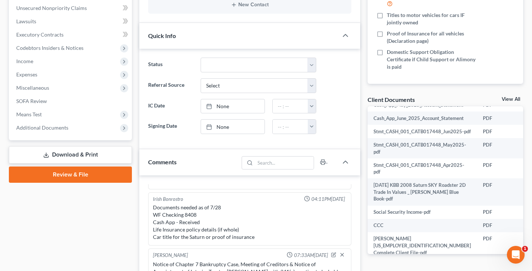
scroll to position [64, 0]
click at [509, 97] on link "View All" at bounding box center [511, 99] width 18 height 5
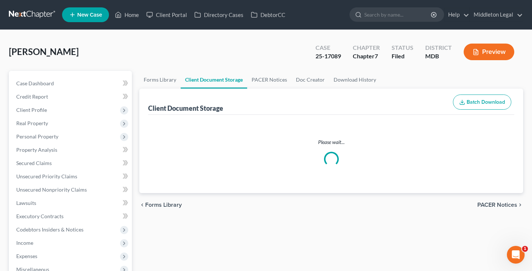
select select "14"
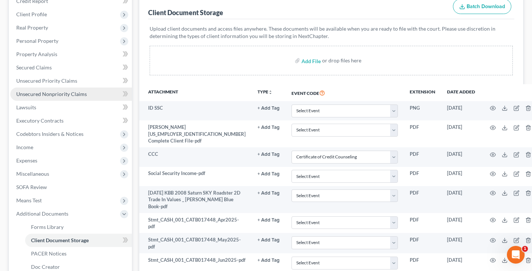
scroll to position [94, 0]
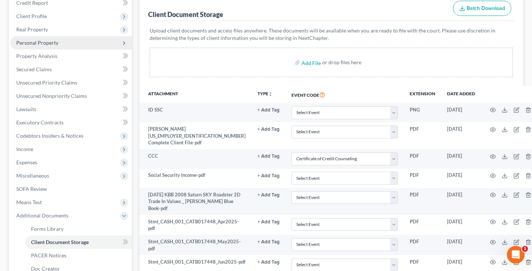
click at [61, 47] on span "Personal Property" at bounding box center [71, 42] width 122 height 13
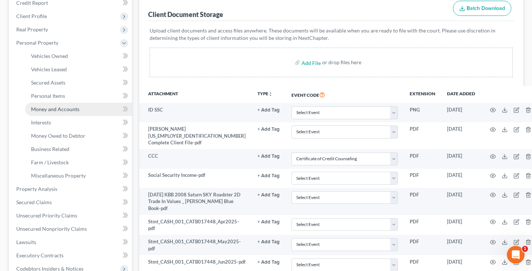
click at [63, 106] on span "Money and Accounts" at bounding box center [55, 109] width 48 height 6
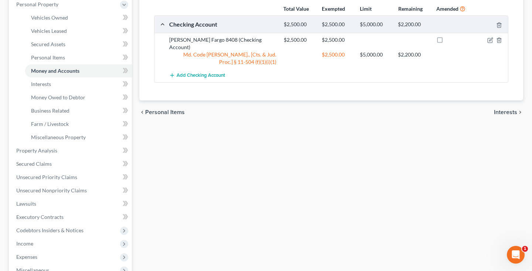
scroll to position [132, 0]
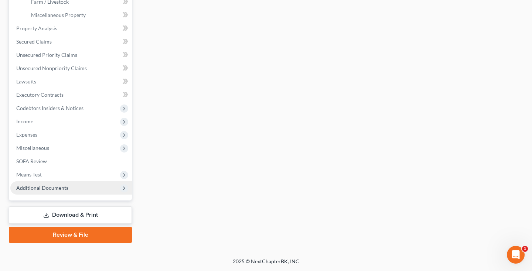
click at [49, 188] on span "Additional Documents" at bounding box center [42, 188] width 52 height 6
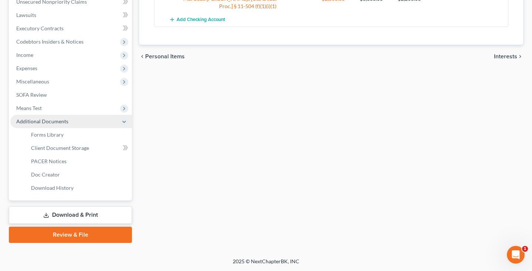
scroll to position [188, 0]
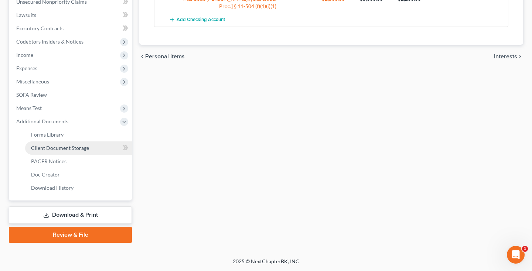
click at [68, 149] on span "Client Document Storage" at bounding box center [60, 148] width 58 height 6
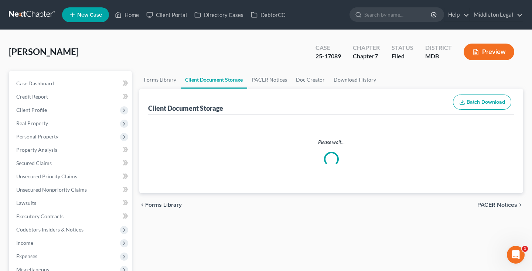
select select "14"
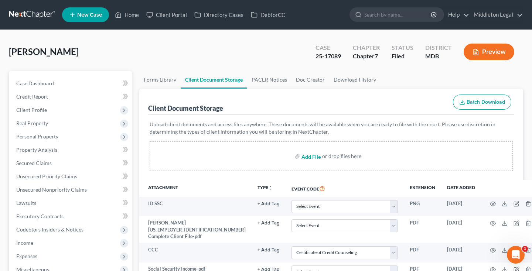
click at [311, 156] on input "file" at bounding box center [311, 156] width 18 height 13
type input "C:\fakepath\b3e7d659-cc18-47a1-9e3c-4d416f1fe807.pdf"
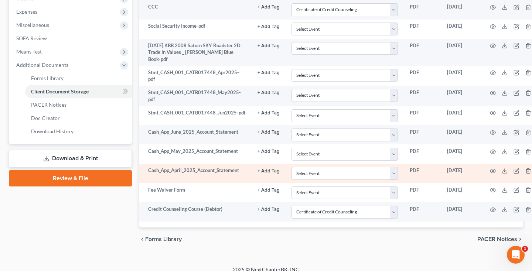
scroll to position [244, 0]
click at [490, 169] on icon "button" at bounding box center [493, 172] width 6 height 6
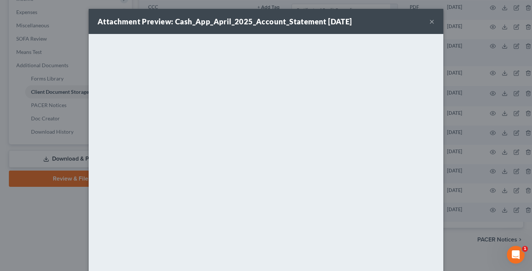
click at [431, 21] on button "×" at bounding box center [431, 21] width 5 height 9
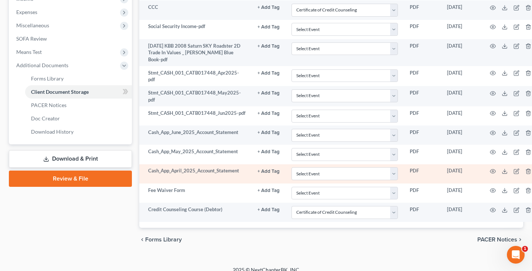
select select "14"
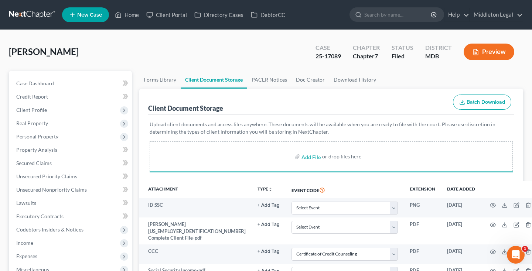
scroll to position [0, 0]
select select "14"
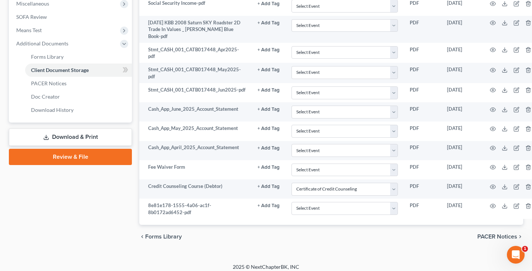
scroll to position [264, 0]
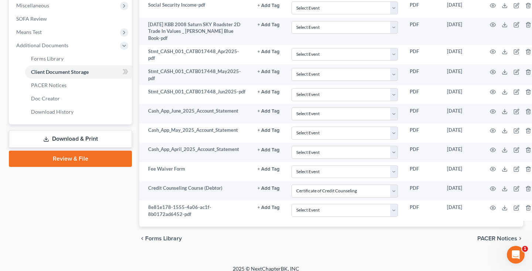
select select "14"
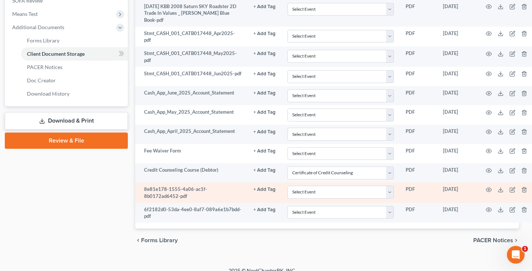
scroll to position [282, 4]
click at [510, 187] on icon "button" at bounding box center [513, 190] width 6 height 6
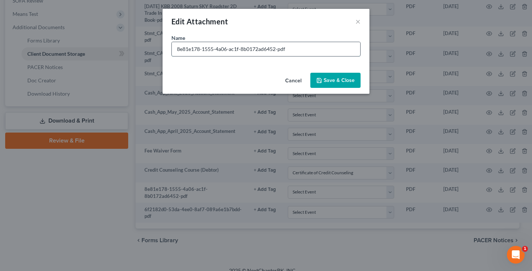
click at [288, 51] on input "8e81e178-1555-4a06-ac1f-8b0172ad6452-pdf" at bounding box center [266, 49] width 188 height 14
type input "Wells Fargo Bank Statement 1"
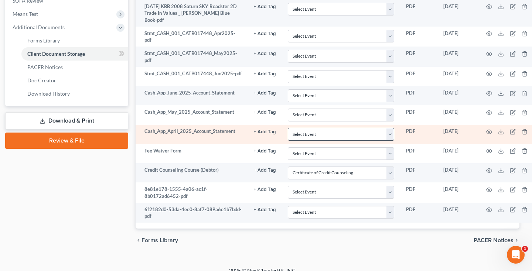
scroll to position [282, 4]
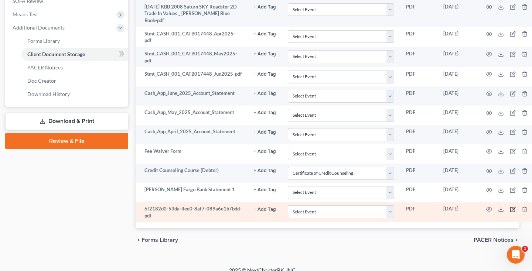
click at [510, 207] on icon "button" at bounding box center [513, 210] width 6 height 6
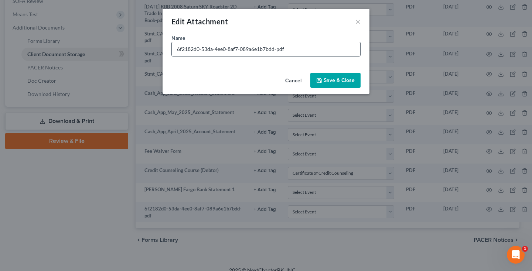
click at [288, 48] on input "6f2182d0-53da-4ee0-8af7-089a6e1b7bdd-pdf" at bounding box center [266, 49] width 188 height 14
type input "Wells Fargo Bank Statement 2"
click at [351, 79] on span "Save & Close" at bounding box center [339, 80] width 31 height 6
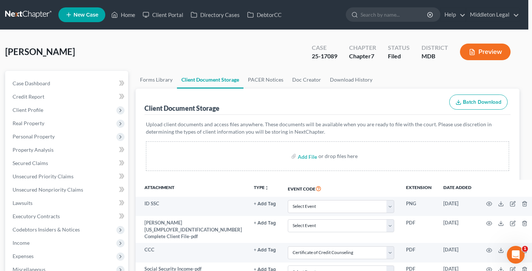
scroll to position [0, 4]
click at [306, 156] on input "file" at bounding box center [307, 156] width 18 height 13
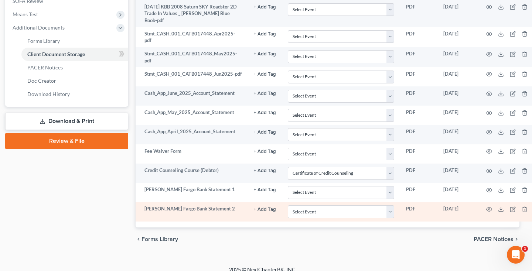
scroll to position [282, 4]
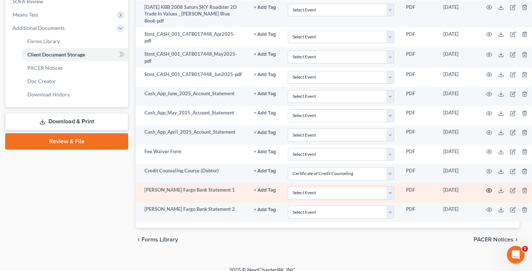
click at [486, 188] on icon "button" at bounding box center [489, 191] width 6 height 6
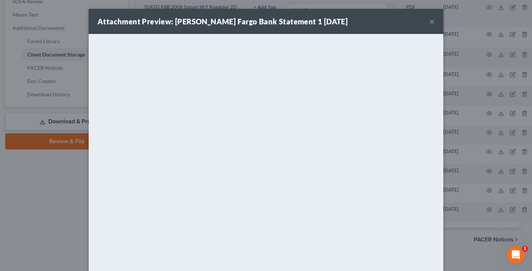
click at [431, 24] on button "×" at bounding box center [431, 21] width 5 height 9
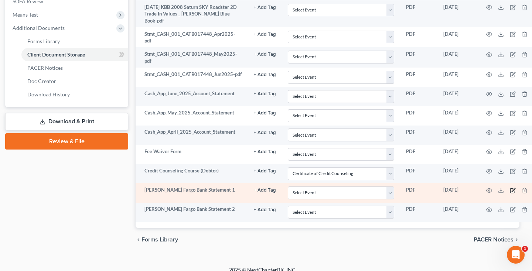
click at [510, 188] on icon "button" at bounding box center [513, 191] width 6 height 6
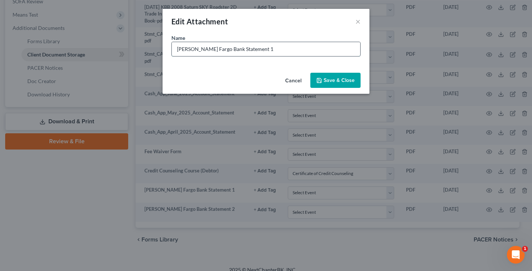
drag, startPoint x: 244, startPoint y: 49, endPoint x: 248, endPoint y: 49, distance: 4.8
click at [248, 49] on input "Wells Fargo Bank Statement 1" at bounding box center [266, 49] width 188 height 14
type input "Wells Fargo Bank Statement June 25"
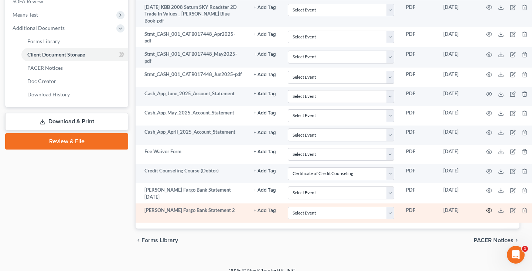
click at [486, 208] on icon "button" at bounding box center [489, 211] width 6 height 6
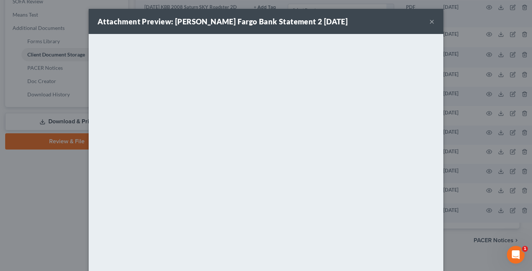
click at [431, 23] on button "×" at bounding box center [431, 21] width 5 height 9
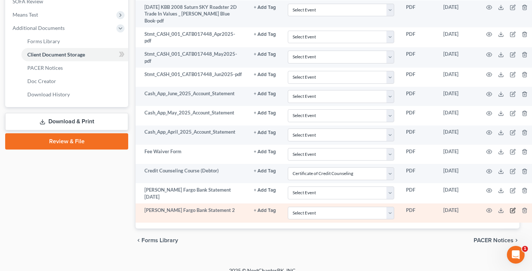
click at [510, 209] on icon "button" at bounding box center [512, 211] width 4 height 4
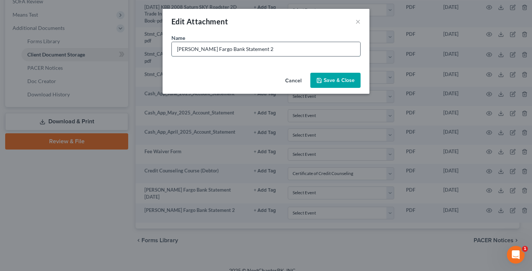
drag, startPoint x: 243, startPoint y: 49, endPoint x: 254, endPoint y: 49, distance: 10.3
click at [254, 49] on input "Wells Fargo Bank Statement 2" at bounding box center [266, 49] width 188 height 14
type input "Wells Fargo Bank Statement July 25"
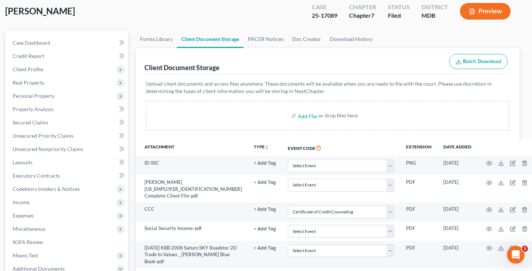
scroll to position [31, 4]
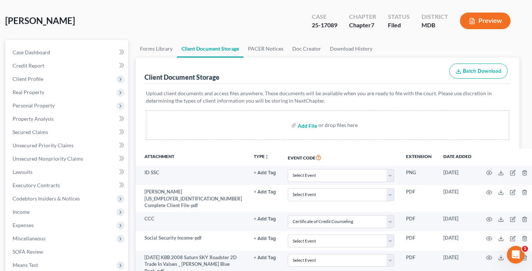
click at [310, 126] on input "file" at bounding box center [307, 125] width 18 height 13
type input "C:\fakepath\b3e7d659-cc18-47a1-9e3c-4d416f1fe807.pdf"
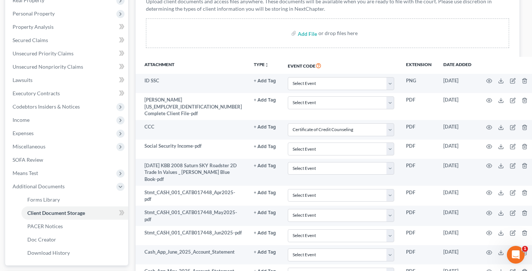
select select "14"
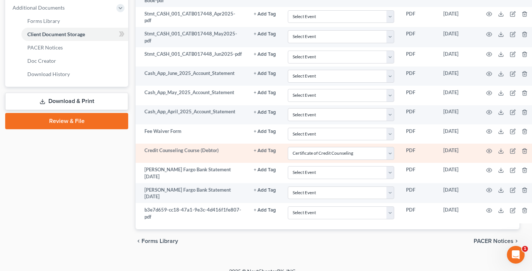
scroll to position [301, 4]
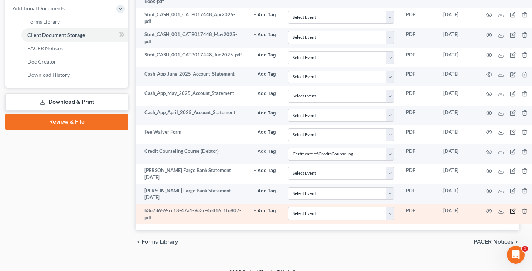
click at [510, 208] on icon "button" at bounding box center [513, 211] width 6 height 6
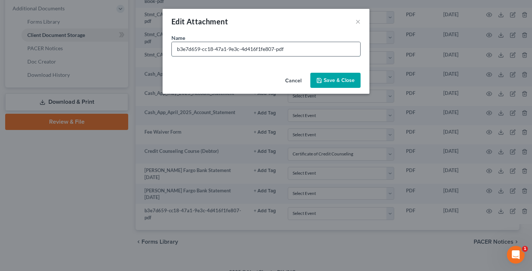
click at [287, 50] on input "b3e7d659-cc18-47a1-9e3c-4d416f1fe807-pdf" at bounding box center [266, 49] width 188 height 14
type input "Wells Fargo Bank Statement May 25"
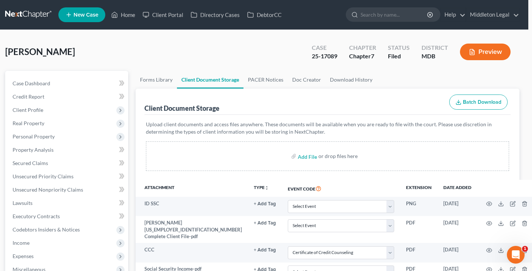
scroll to position [0, 4]
click at [33, 12] on link at bounding box center [28, 14] width 47 height 13
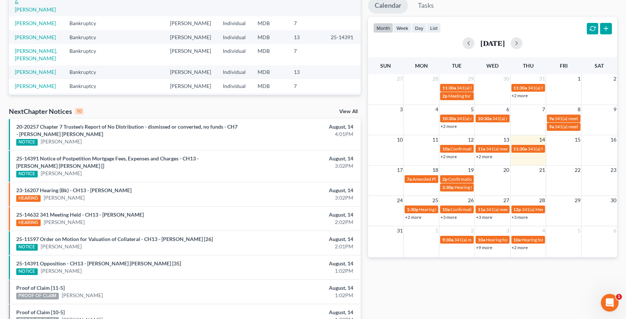
scroll to position [136, 0]
click at [523, 45] on button "button" at bounding box center [517, 43] width 12 height 12
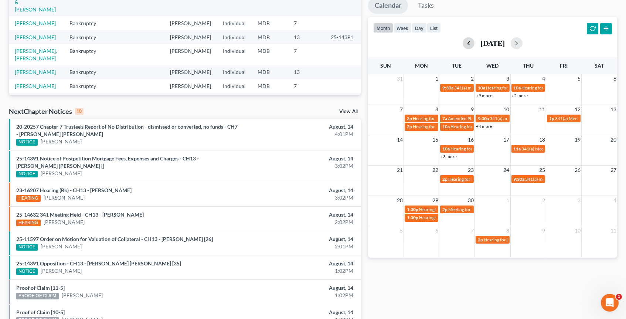
click at [463, 45] on button "button" at bounding box center [469, 43] width 12 height 12
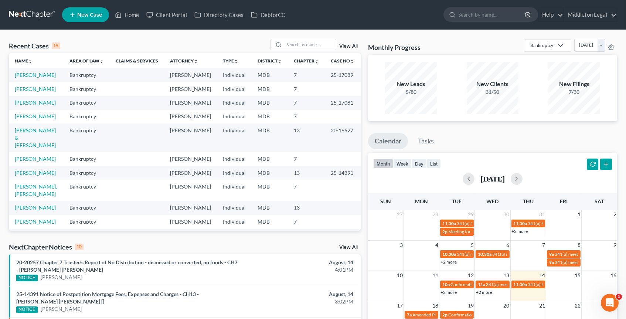
scroll to position [0, 0]
click at [317, 45] on input "search" at bounding box center [310, 44] width 52 height 11
type input "[PERSON_NAME]"
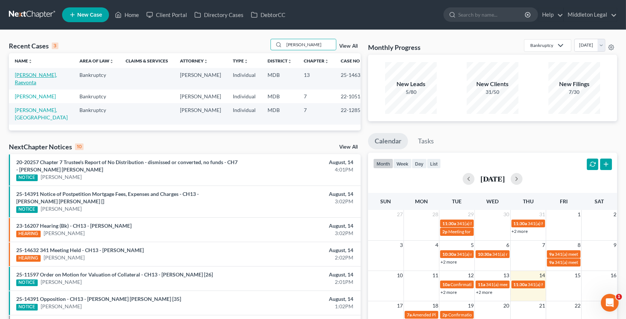
click at [36, 76] on link "[PERSON_NAME], Raevonta" at bounding box center [36, 79] width 42 height 14
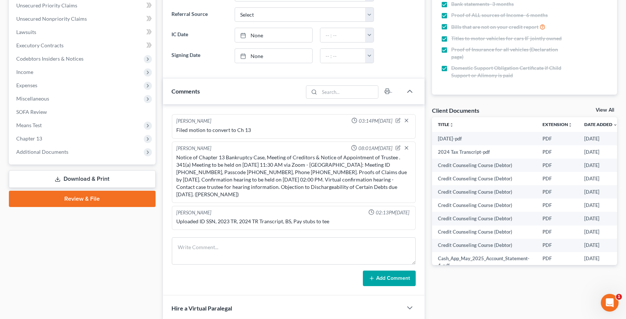
scroll to position [174, 0]
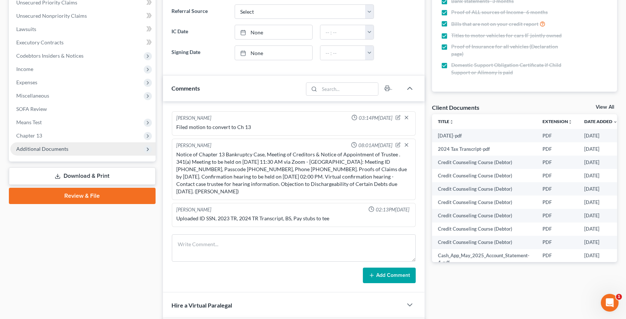
click at [55, 146] on span "Additional Documents" at bounding box center [42, 149] width 52 height 6
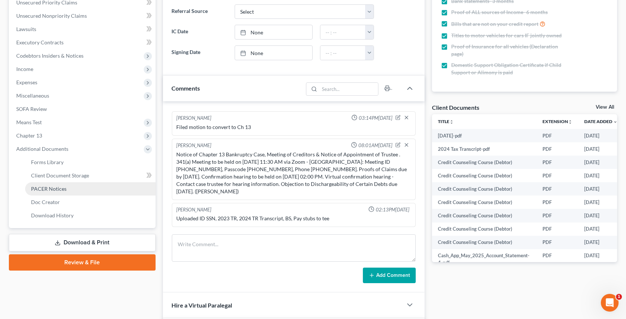
click at [54, 186] on span "PACER Notices" at bounding box center [48, 189] width 35 height 6
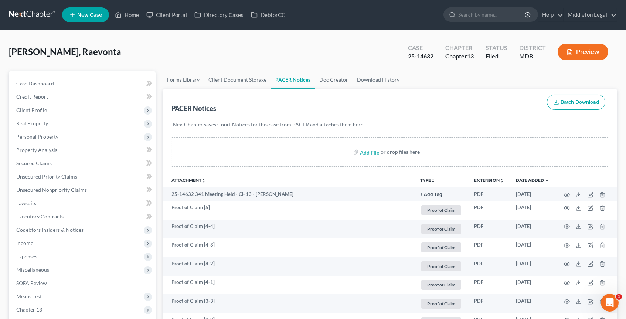
scroll to position [4, 0]
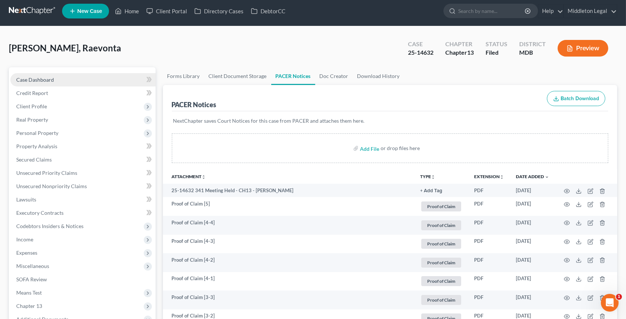
click at [71, 80] on link "Case Dashboard" at bounding box center [82, 79] width 145 height 13
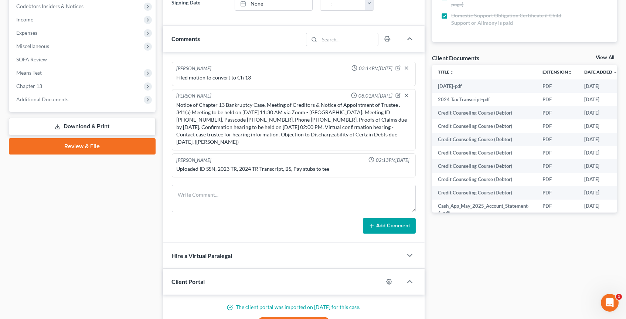
scroll to position [228, 0]
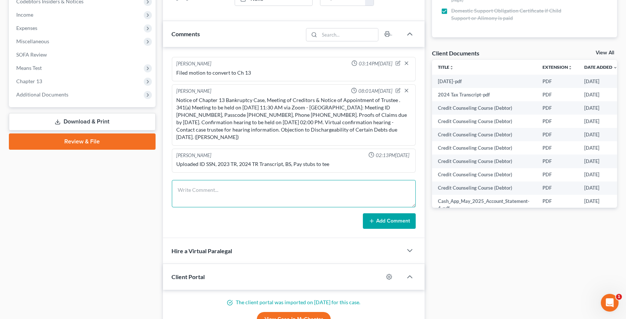
click at [204, 184] on textarea at bounding box center [294, 193] width 244 height 27
type textarea "Amend J to remove car payment Add car payment to the plan 2024 MD TRs"
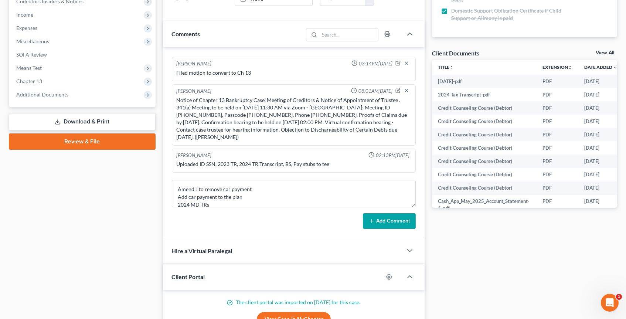
click at [394, 226] on button "Add Comment" at bounding box center [389, 221] width 53 height 16
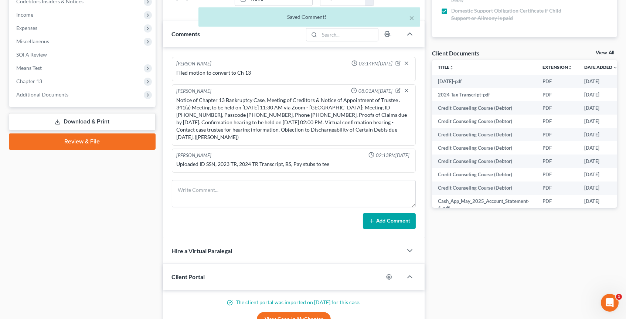
scroll to position [648, 0]
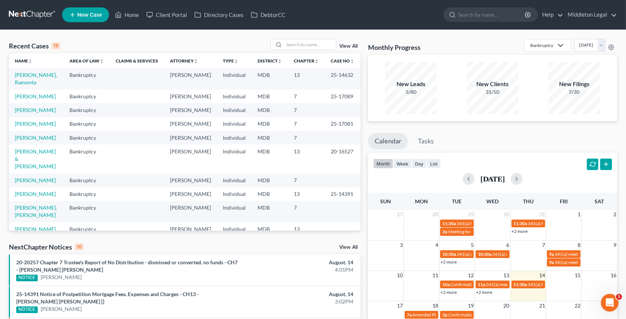
click at [351, 47] on link "View All" at bounding box center [348, 46] width 18 height 5
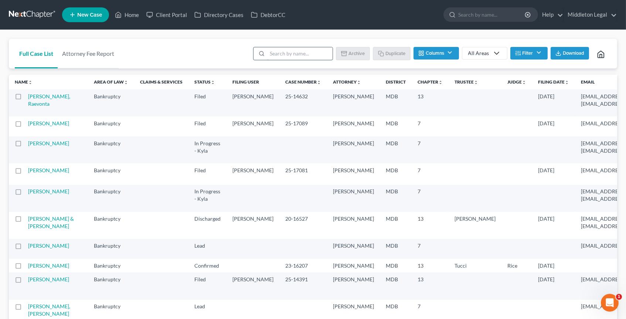
click at [302, 58] on input "search" at bounding box center [299, 53] width 65 height 13
click at [530, 53] on button "Filter" at bounding box center [528, 53] width 37 height 13
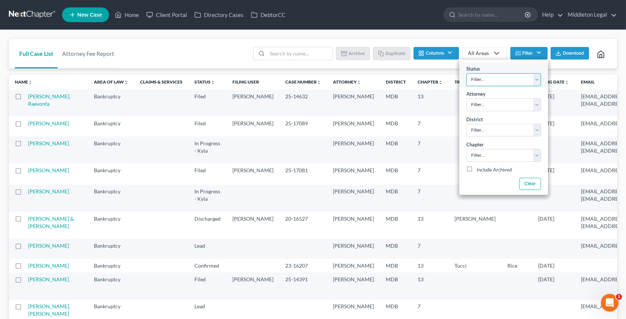
select select "2"
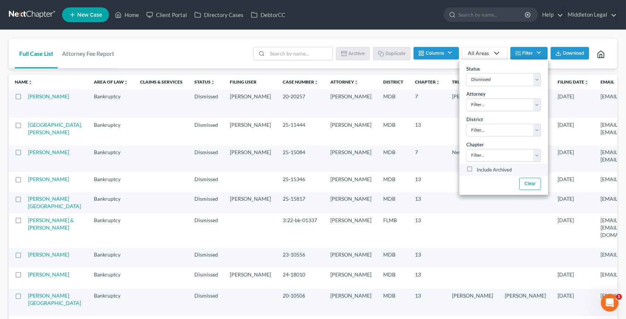
click at [477, 168] on label "Include Archived" at bounding box center [494, 170] width 35 height 9
click at [480, 168] on input "Include Archived" at bounding box center [482, 168] width 5 height 5
checkbox input "true"
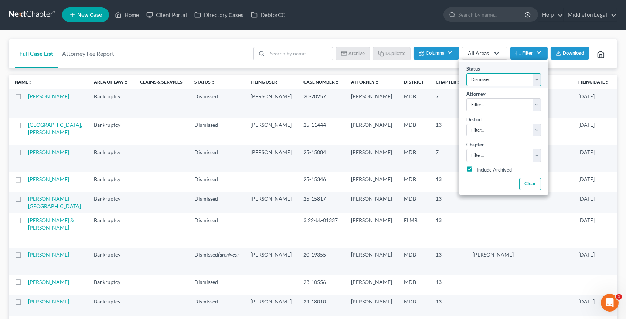
select select "1"
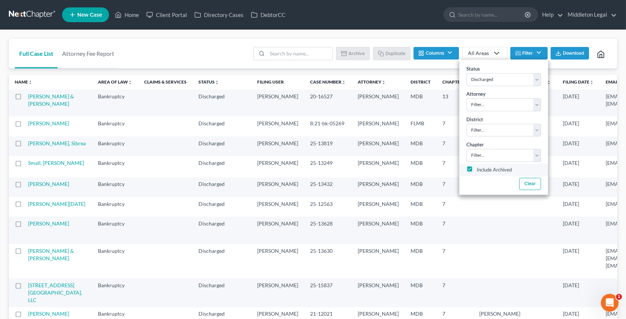
click at [477, 169] on label "Include Archived" at bounding box center [494, 170] width 35 height 9
click at [480, 169] on input "Include Archived" at bounding box center [482, 168] width 5 height 5
checkbox input "false"
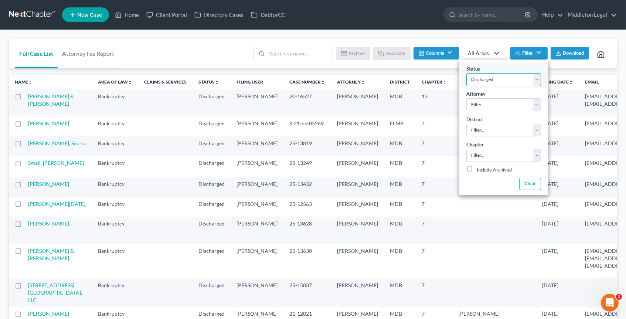
select select "3"
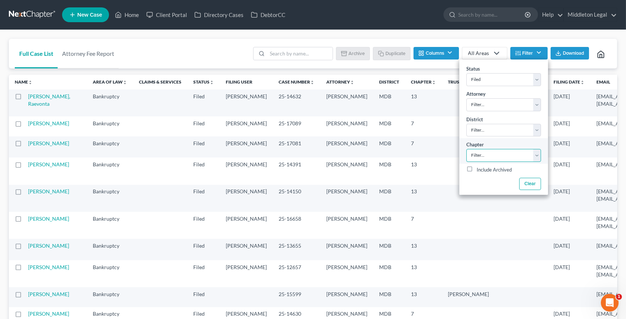
select select "2"
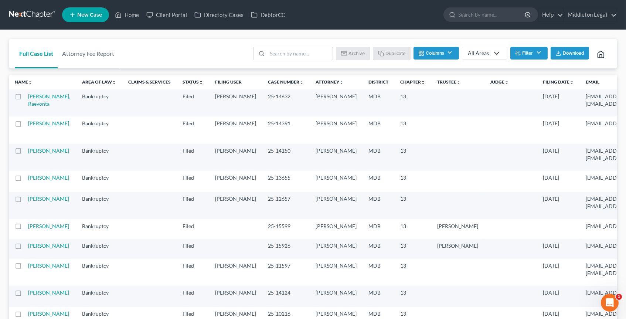
click at [262, 84] on th "Case Number unfold_more expand_more expand_less" at bounding box center [286, 82] width 48 height 15
click at [268, 82] on link "Case Number unfold_more expand_more expand_less" at bounding box center [286, 82] width 36 height 6
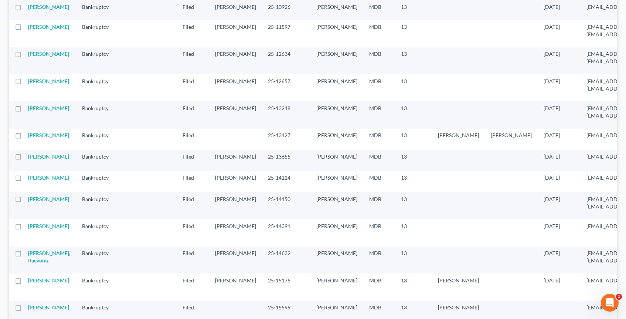
scroll to position [207, 0]
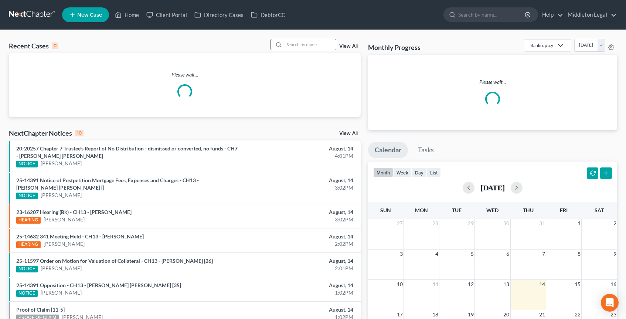
click at [303, 38] on div "Recent Cases 0 View All Please wait... NextChapter Notices 10 View All 20-20257…" at bounding box center [313, 226] width 626 height 393
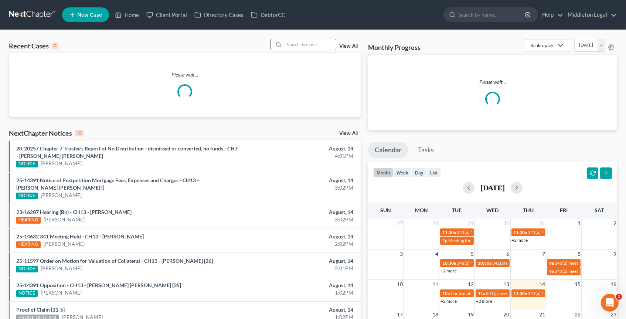
click at [303, 39] on div at bounding box center [304, 44] width 66 height 11
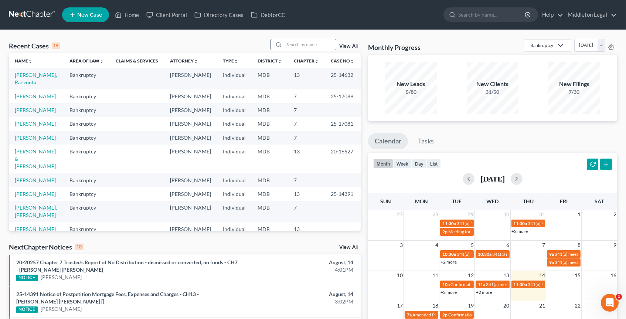
click at [303, 44] on input "search" at bounding box center [310, 44] width 52 height 11
type input "[PERSON_NAME]"
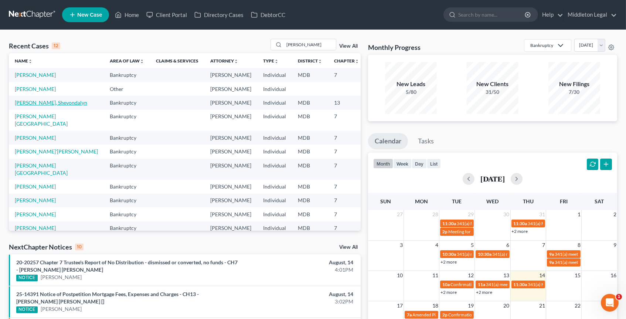
click at [31, 106] on link "[PERSON_NAME], Shevondalyn" at bounding box center [51, 102] width 72 height 6
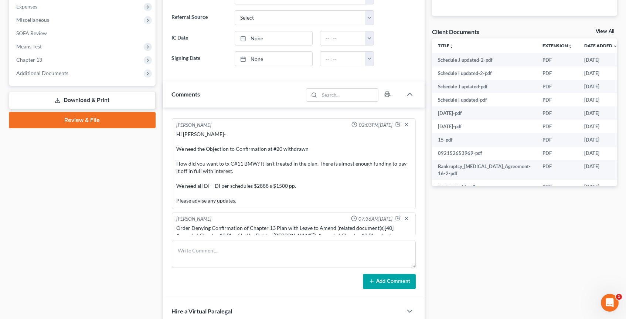
scroll to position [113, 0]
click at [71, 67] on span "Additional Documents" at bounding box center [82, 73] width 145 height 13
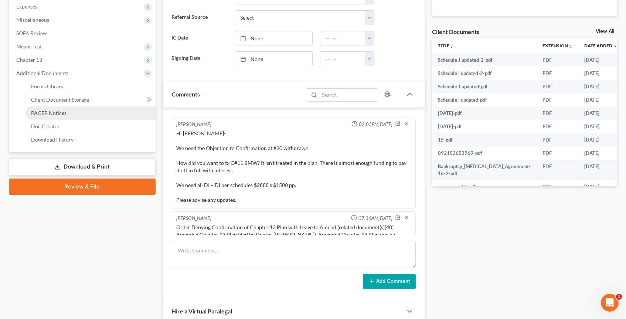
click at [61, 110] on span "PACER Notices" at bounding box center [48, 113] width 35 height 6
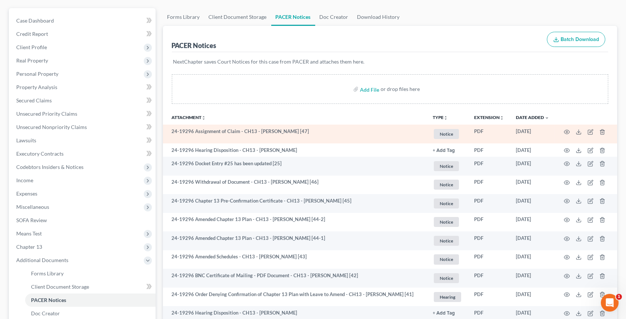
scroll to position [74, 0]
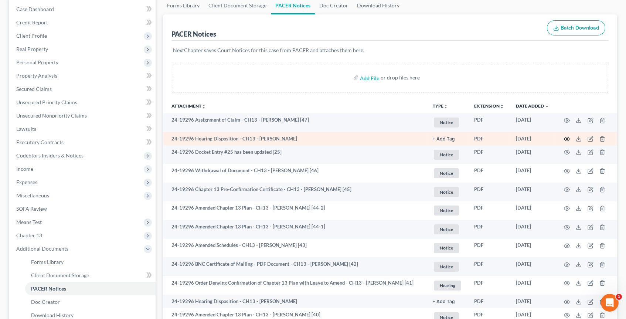
click at [567, 138] on circle "button" at bounding box center [566, 138] width 1 height 1
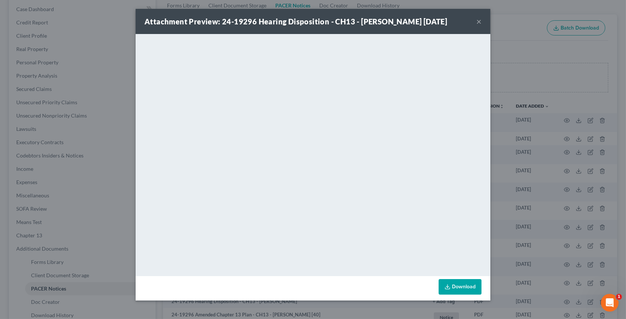
click at [480, 26] on button "×" at bounding box center [478, 21] width 5 height 9
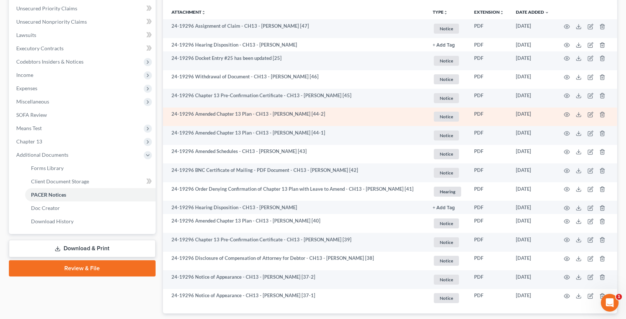
scroll to position [151, 0]
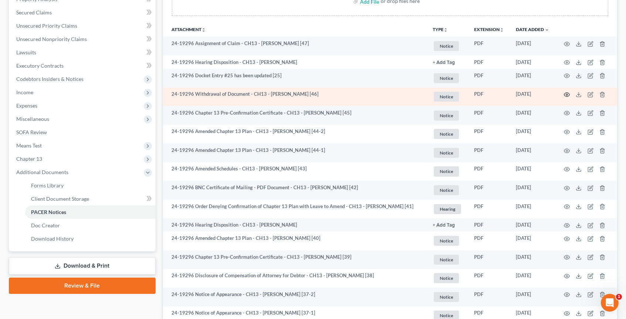
click at [567, 94] on circle "button" at bounding box center [566, 94] width 1 height 1
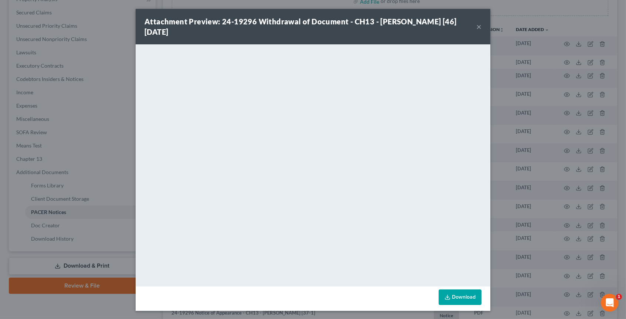
click at [480, 28] on button "×" at bounding box center [478, 26] width 5 height 9
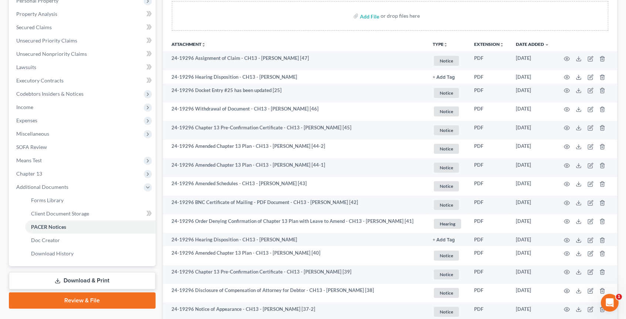
scroll to position [30, 0]
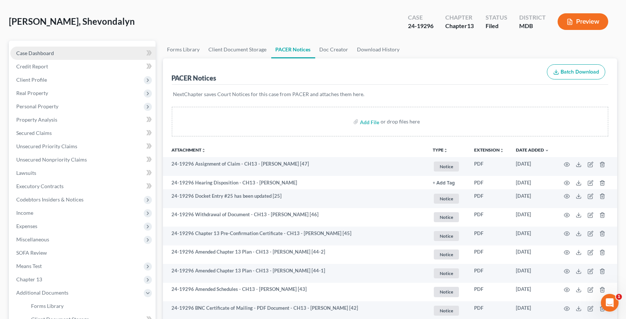
click at [105, 51] on link "Case Dashboard" at bounding box center [82, 53] width 145 height 13
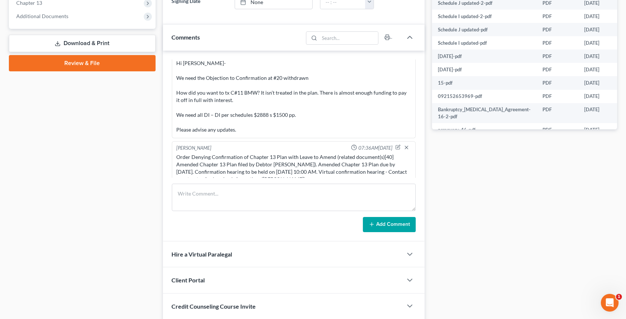
scroll to position [-3, 0]
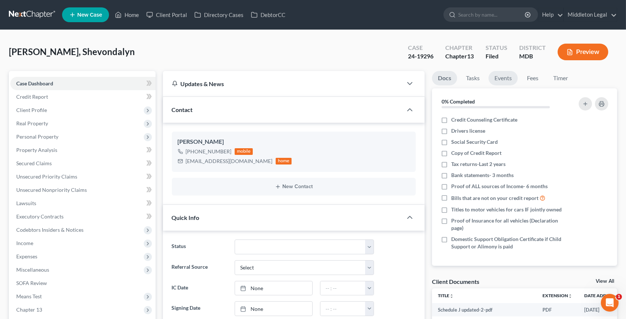
click at [508, 77] on link "Events" at bounding box center [503, 78] width 29 height 14
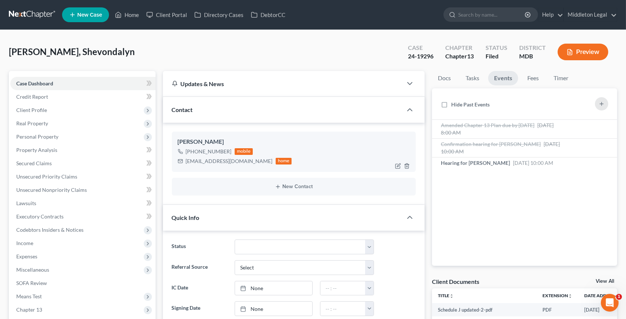
scroll to position [360, 0]
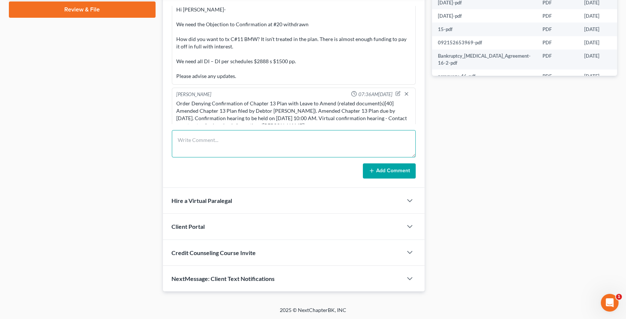
click at [276, 143] on textarea at bounding box center [294, 143] width 244 height 27
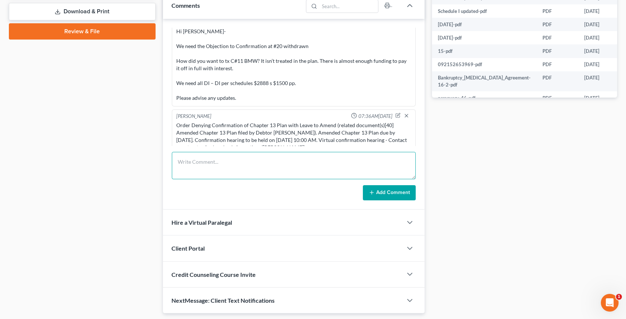
scroll to position [-15, 0]
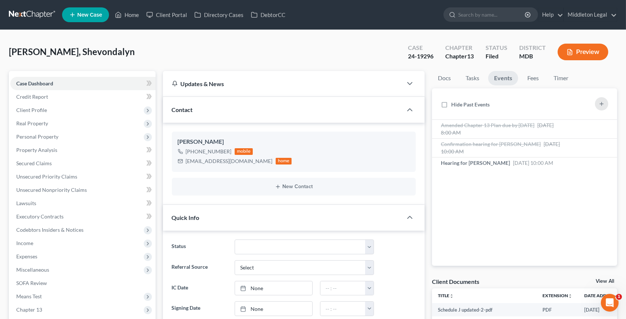
click at [36, 19] on link at bounding box center [32, 14] width 47 height 13
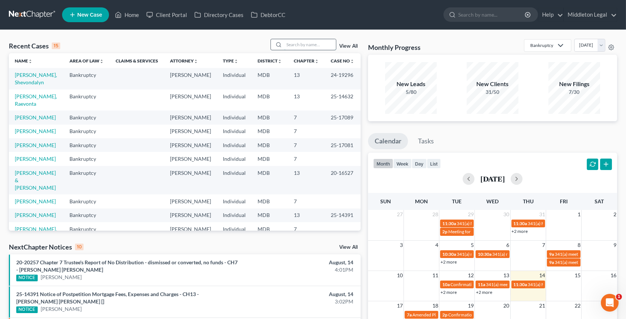
click at [311, 48] on input "search" at bounding box center [310, 44] width 52 height 11
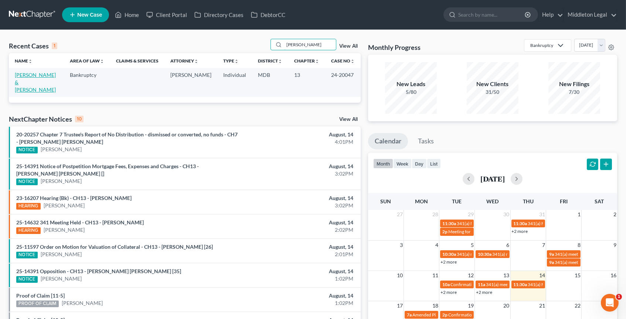
type input "[PERSON_NAME]"
click at [35, 72] on link "[PERSON_NAME] & [PERSON_NAME]" at bounding box center [35, 82] width 41 height 21
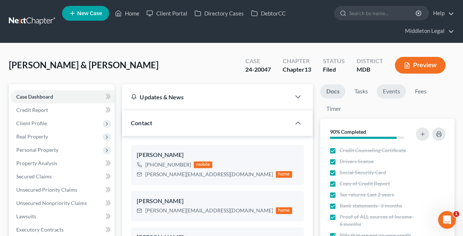
click at [387, 90] on link "Events" at bounding box center [391, 91] width 29 height 14
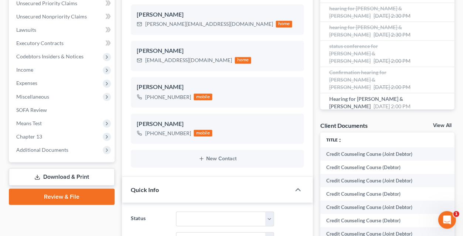
scroll to position [77, 0]
click at [51, 146] on span "Additional Documents" at bounding box center [42, 149] width 52 height 6
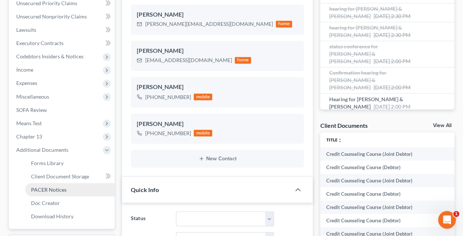
click at [57, 183] on link "PACER Notices" at bounding box center [69, 189] width 89 height 13
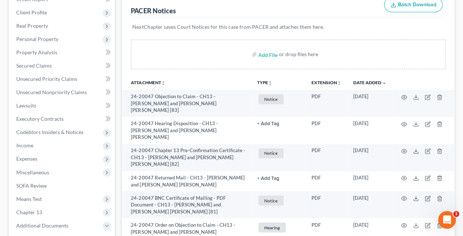
scroll to position [112, 0]
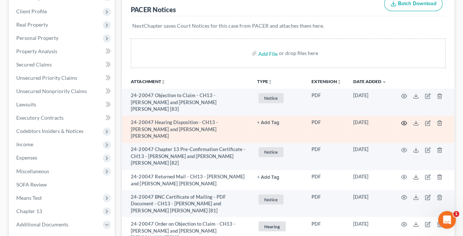
click at [403, 121] on icon "button" at bounding box center [404, 123] width 6 height 4
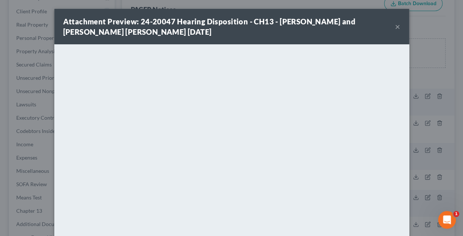
click at [403, 114] on div "Attachment Preview: 24-20047 Hearing Disposition - CH13 - Archie Moses and Viol…" at bounding box center [231, 118] width 463 height 236
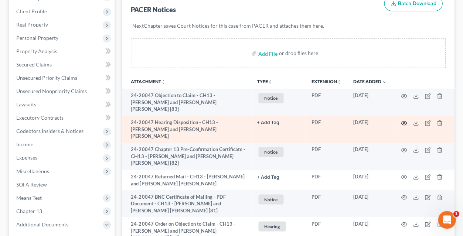
click at [404, 120] on icon "button" at bounding box center [404, 123] width 6 height 6
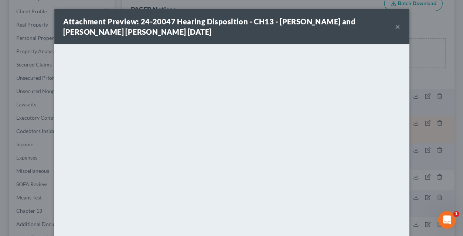
scroll to position [12, 0]
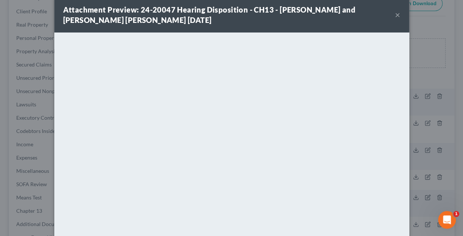
click at [397, 15] on button "×" at bounding box center [397, 14] width 5 height 9
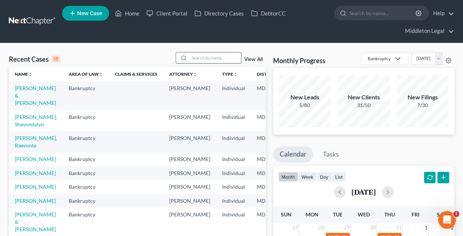
click at [207, 56] on input "search" at bounding box center [215, 57] width 52 height 11
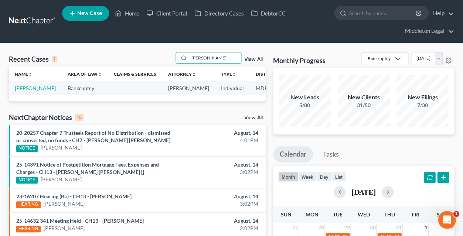
type input "rajah"
click at [17, 95] on td "[PERSON_NAME]" at bounding box center [35, 88] width 53 height 14
click at [18, 91] on link "[PERSON_NAME]" at bounding box center [35, 88] width 41 height 6
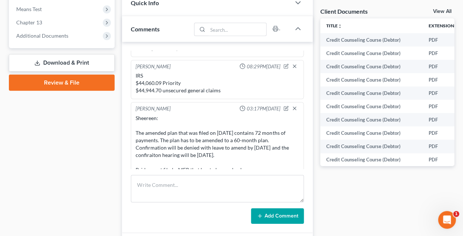
scroll to position [298, 0]
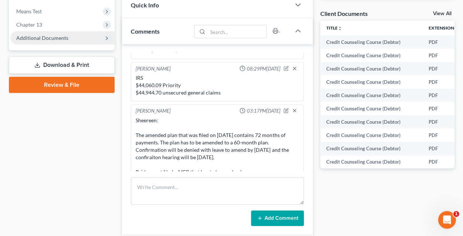
click at [52, 35] on span "Additional Documents" at bounding box center [42, 38] width 52 height 6
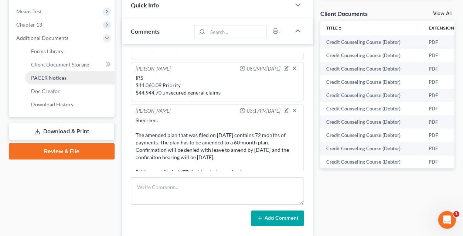
click at [55, 75] on span "PACER Notices" at bounding box center [48, 78] width 35 height 6
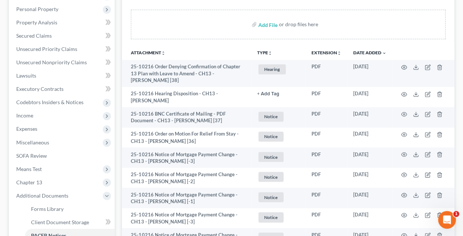
scroll to position [145, 0]
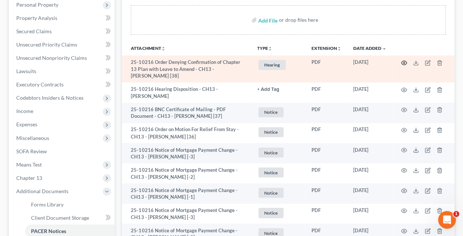
click at [403, 60] on icon "button" at bounding box center [404, 63] width 6 height 6
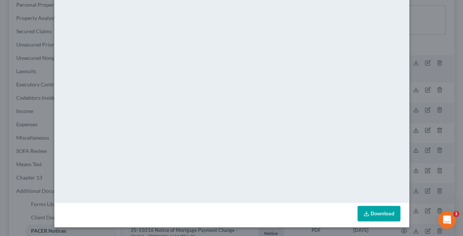
scroll to position [0, 0]
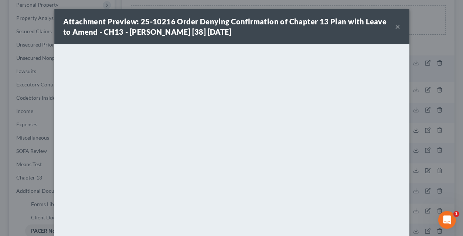
click at [395, 27] on button "×" at bounding box center [397, 26] width 5 height 9
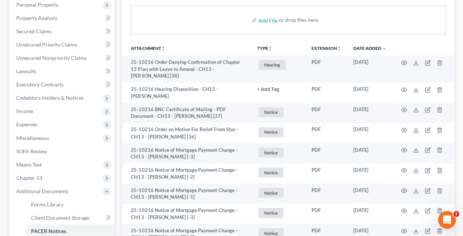
scroll to position [67, 0]
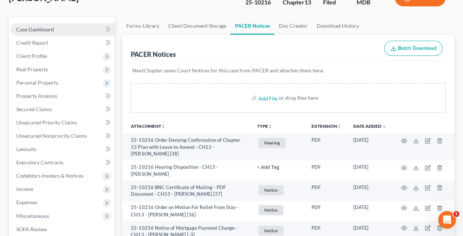
click at [64, 27] on link "Case Dashboard" at bounding box center [62, 29] width 104 height 13
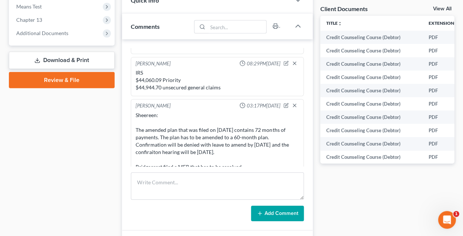
scroll to position [1333, 0]
click at [51, 29] on span "Additional Documents" at bounding box center [62, 33] width 104 height 13
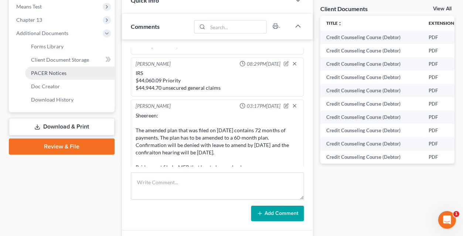
click at [51, 70] on span "PACER Notices" at bounding box center [48, 73] width 35 height 6
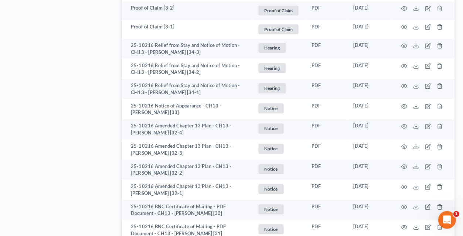
scroll to position [532, 0]
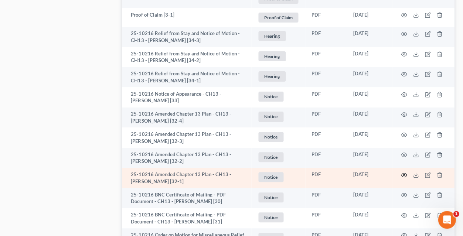
click at [402, 172] on icon "button" at bounding box center [404, 175] width 6 height 6
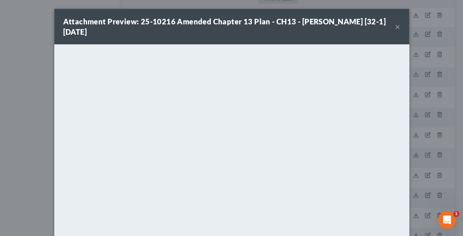
click at [396, 26] on button "×" at bounding box center [397, 26] width 5 height 9
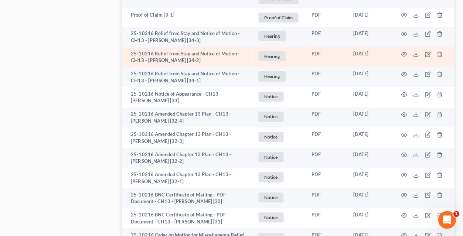
scroll to position [521, 0]
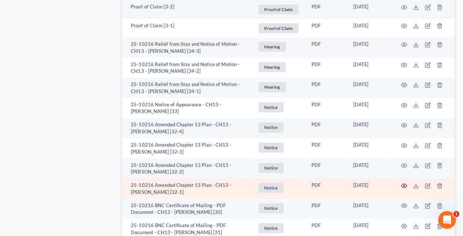
click at [403, 183] on icon "button" at bounding box center [404, 186] width 6 height 6
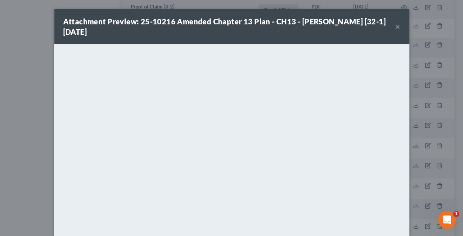
scroll to position [521, 0]
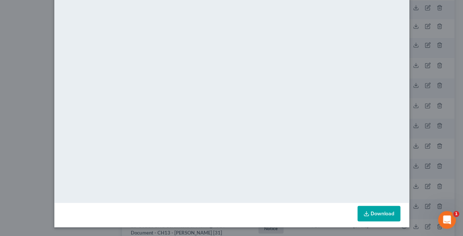
drag, startPoint x: 368, startPoint y: 210, endPoint x: 365, endPoint y: 214, distance: 4.8
click at [368, 211] on icon at bounding box center [366, 214] width 6 height 6
click at [365, 214] on icon at bounding box center [366, 214] width 6 height 6
click at [370, 211] on link "Download" at bounding box center [378, 214] width 43 height 16
click at [367, 214] on icon at bounding box center [366, 214] width 6 height 6
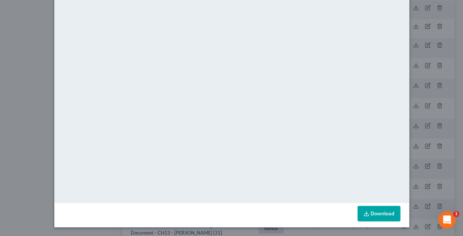
click at [367, 214] on icon at bounding box center [366, 214] width 6 height 6
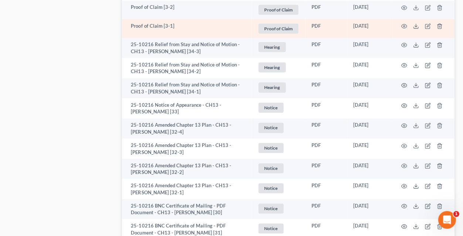
click at [398, 28] on td at bounding box center [423, 28] width 62 height 19
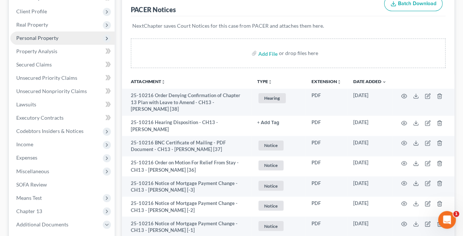
scroll to position [47, 0]
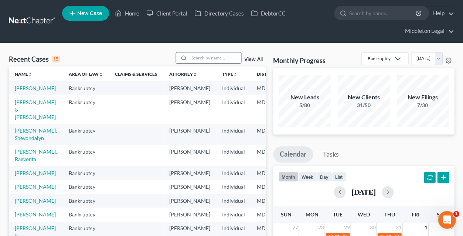
click at [214, 57] on input "search" at bounding box center [215, 57] width 52 height 11
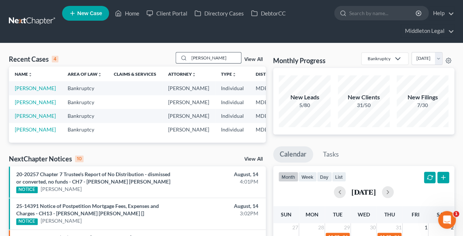
type input "[PERSON_NAME]"
drag, startPoint x: 214, startPoint y: 57, endPoint x: 26, endPoint y: 115, distance: 196.9
click at [26, 105] on link "[PERSON_NAME]" at bounding box center [35, 102] width 41 height 6
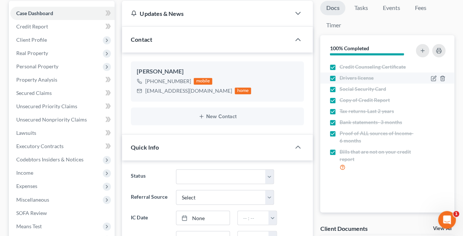
scroll to position [75, 0]
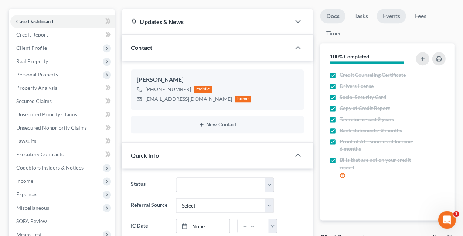
click at [390, 17] on link "Events" at bounding box center [391, 16] width 29 height 14
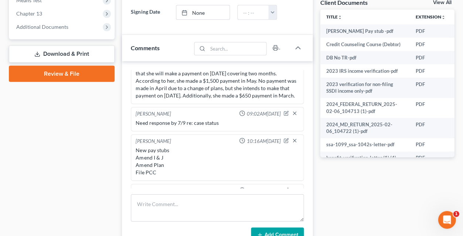
scroll to position [25, 0]
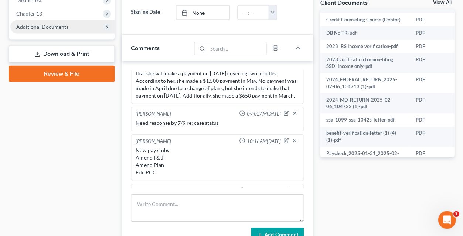
click at [54, 24] on span "Additional Documents" at bounding box center [42, 27] width 52 height 6
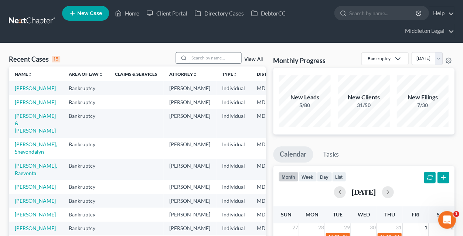
click at [203, 60] on input "search" at bounding box center [215, 57] width 52 height 11
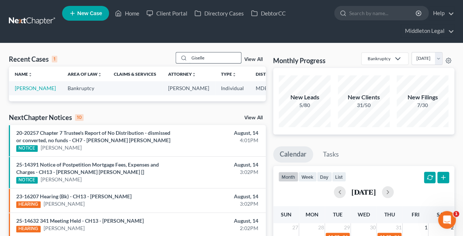
type input "Giselle"
drag, startPoint x: 187, startPoint y: 62, endPoint x: 26, endPoint y: 95, distance: 164.2
click at [26, 91] on link "[PERSON_NAME]" at bounding box center [35, 88] width 41 height 6
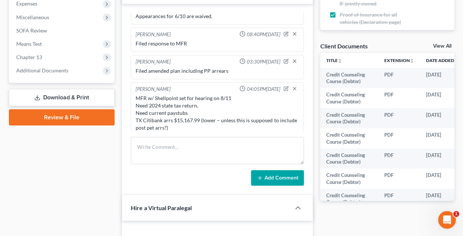
scroll to position [267, 0]
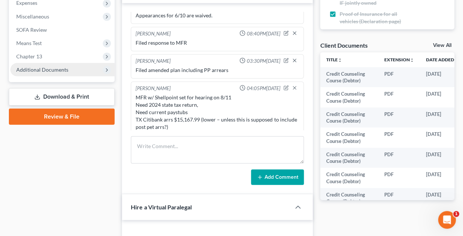
click at [59, 66] on span "Additional Documents" at bounding box center [62, 69] width 104 height 13
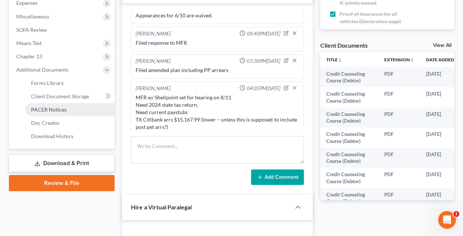
click at [53, 106] on span "PACER Notices" at bounding box center [48, 109] width 35 height 6
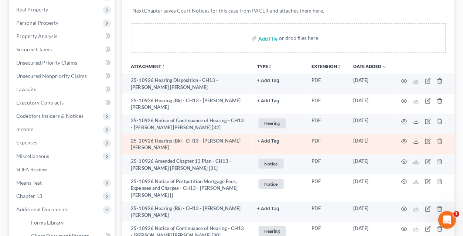
scroll to position [145, 0]
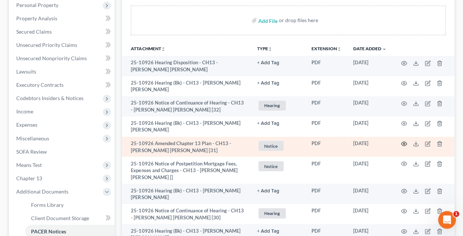
click at [401, 142] on icon "button" at bounding box center [404, 144] width 6 height 4
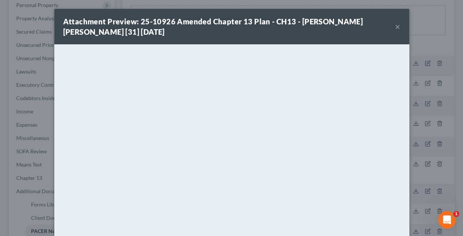
click at [396, 28] on button "×" at bounding box center [397, 26] width 5 height 9
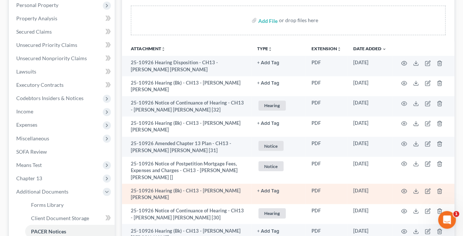
scroll to position [179, 0]
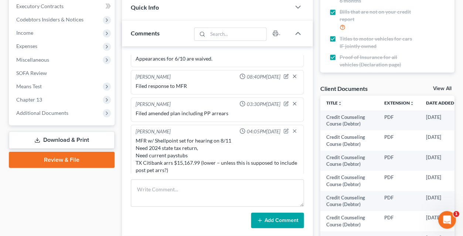
scroll to position [964, 0]
click at [438, 87] on link "View All" at bounding box center [442, 88] width 18 height 5
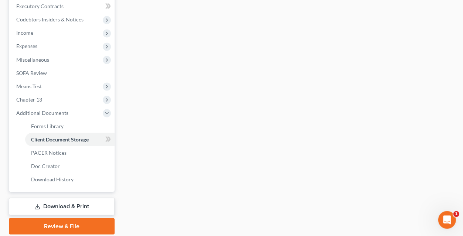
scroll to position [66, 0]
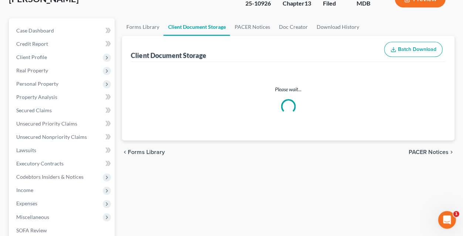
select select "14"
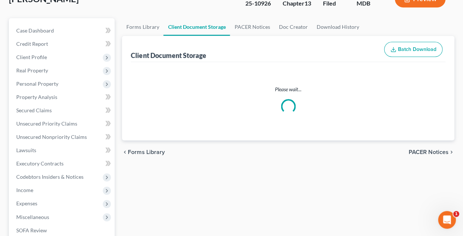
select select "14"
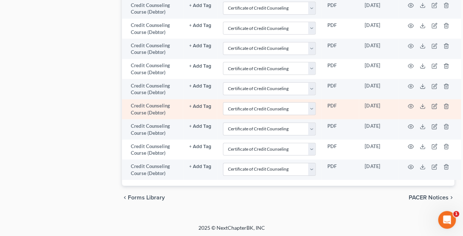
scroll to position [843, 0]
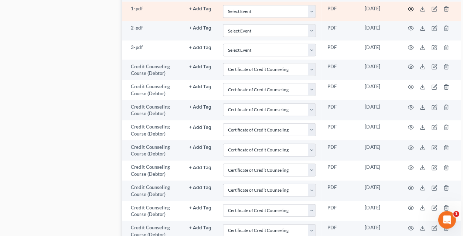
click at [408, 12] on icon "button" at bounding box center [411, 9] width 6 height 6
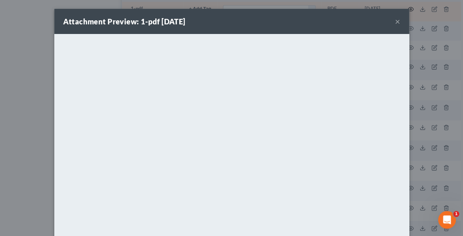
scroll to position [754, 0]
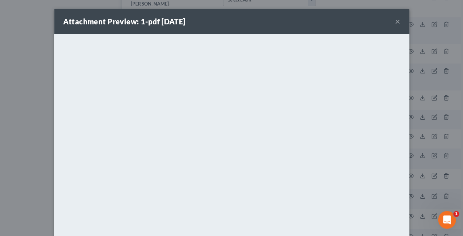
click at [397, 23] on button "×" at bounding box center [397, 21] width 5 height 9
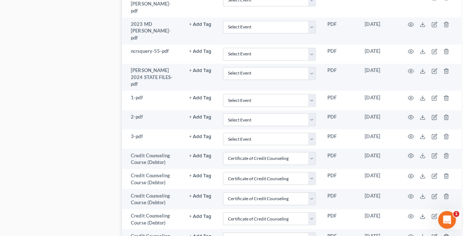
scroll to position [401, 0]
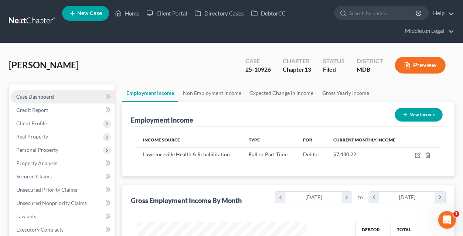
scroll to position [129, 185]
click at [45, 98] on span "Case Dashboard" at bounding box center [35, 97] width 38 height 6
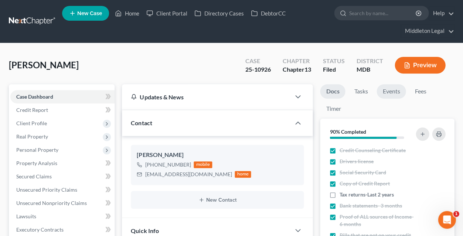
click at [395, 87] on link "Events" at bounding box center [391, 91] width 29 height 14
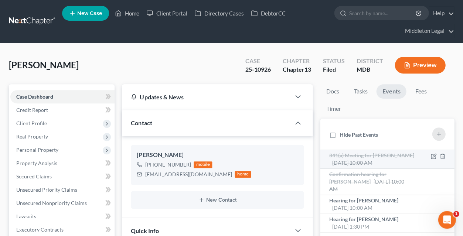
scroll to position [1, 0]
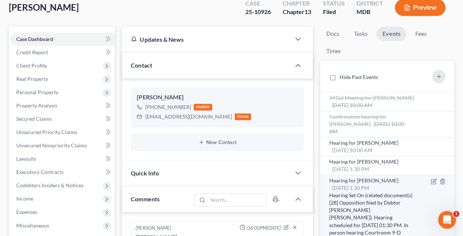
scroll to position [964, 0]
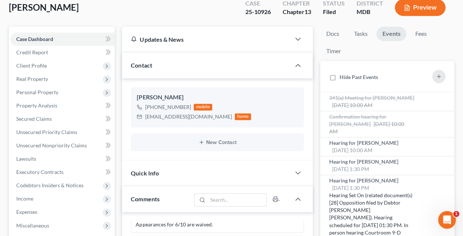
click at [354, 56] on ul "Docs Tasks Events Fees Timer" at bounding box center [387, 44] width 134 height 35
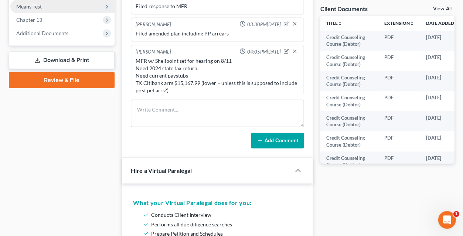
scroll to position [304, 0]
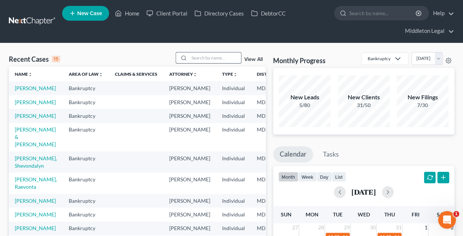
click at [237, 62] on input "search" at bounding box center [215, 57] width 52 height 11
type input "[PERSON_NAME]"
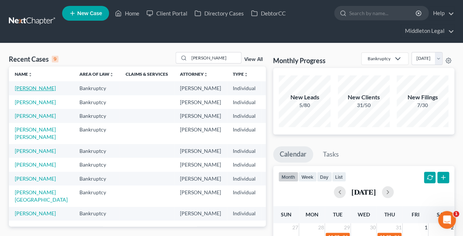
click at [24, 91] on link "[PERSON_NAME]" at bounding box center [35, 88] width 41 height 6
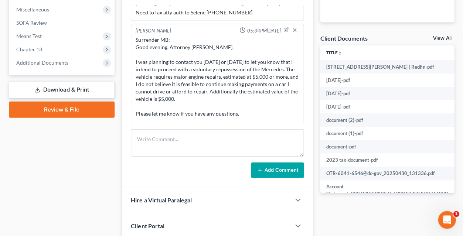
scroll to position [551, 0]
click at [55, 60] on span "Additional Documents" at bounding box center [62, 62] width 104 height 13
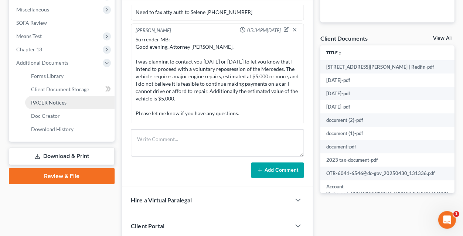
click at [55, 99] on span "PACER Notices" at bounding box center [48, 102] width 35 height 6
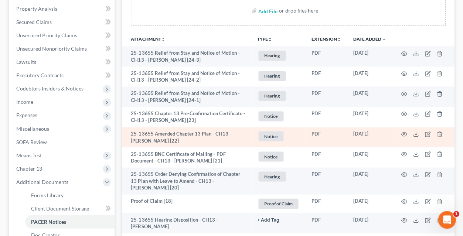
scroll to position [165, 0]
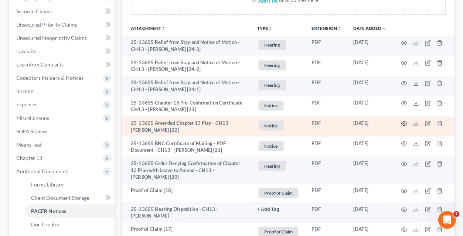
click at [403, 122] on icon "button" at bounding box center [404, 123] width 6 height 6
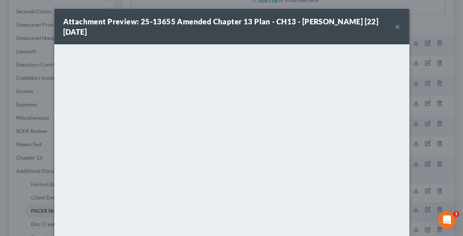
scroll to position [84, 0]
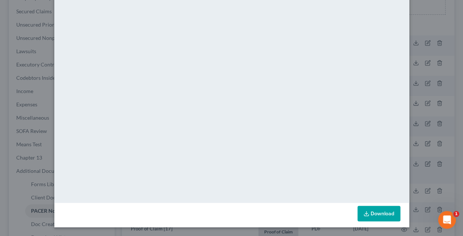
click at [382, 216] on link "Download" at bounding box center [378, 214] width 43 height 16
